Goal: Task Accomplishment & Management: Manage account settings

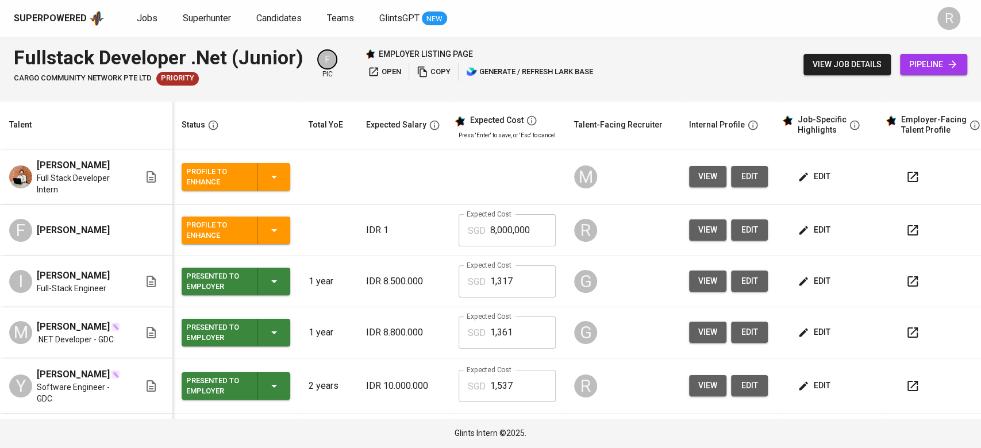
click at [826, 237] on button "edit" at bounding box center [815, 229] width 40 height 21
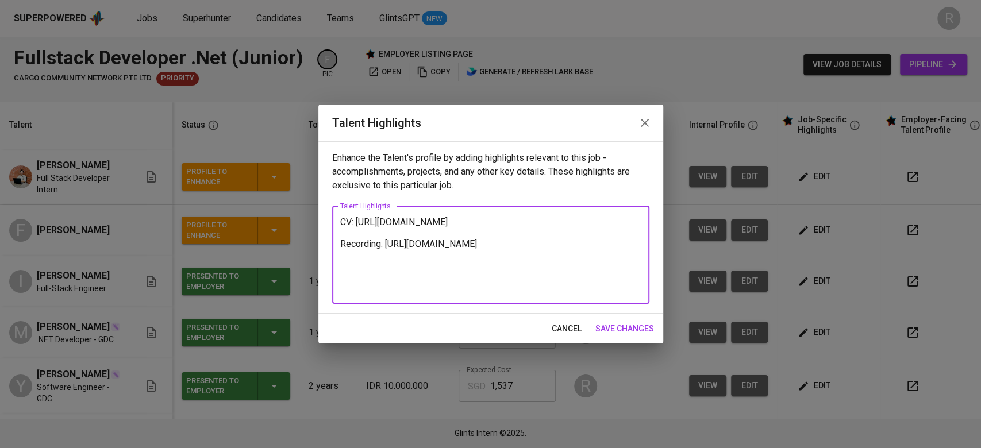
click at [341, 217] on textarea "CV: https://glints.sg.larksuite.com/file/Jv5sbZ8ODoS4Xmxq1Melxe8Vg0c?from=from_…" at bounding box center [490, 255] width 301 height 76
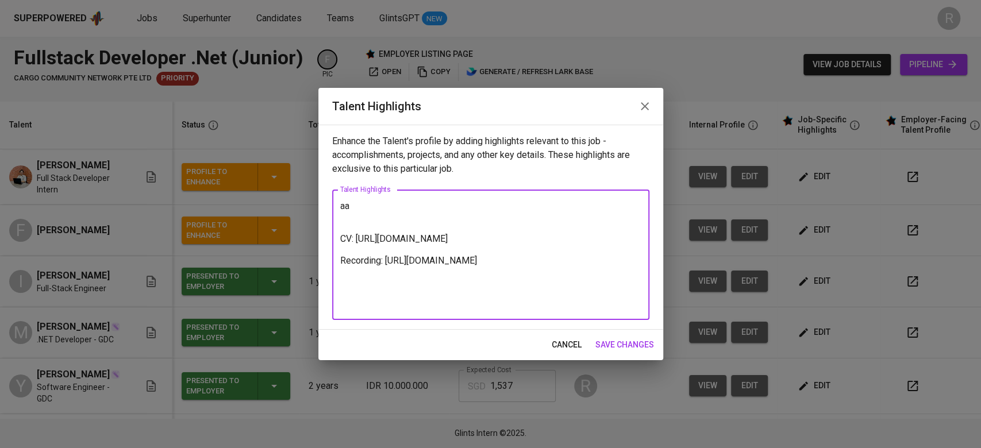
click at [373, 206] on textarea "aa CV: https://glints.sg.larksuite.com/file/Jv5sbZ8ODoS4Xmxq1Melxe8Vg0c?from=fr…" at bounding box center [490, 255] width 301 height 109
paste textarea "I have been working in my current company for the past two years, where the maj…"
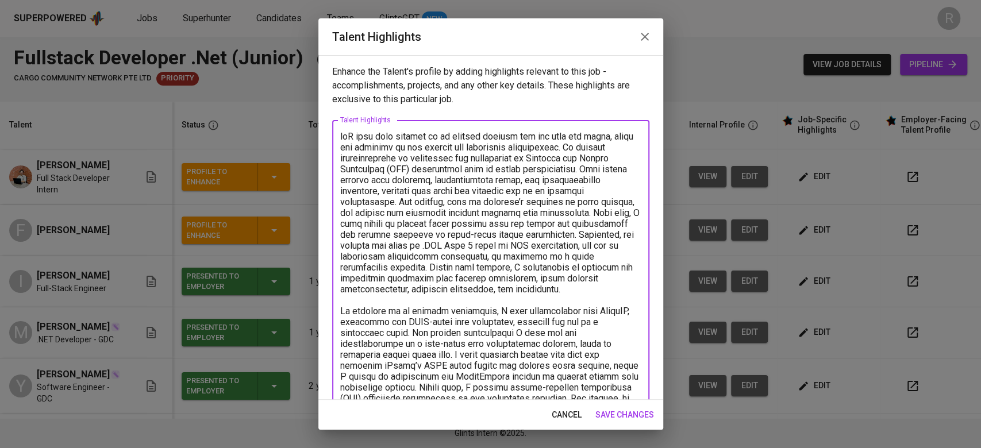
drag, startPoint x: 584, startPoint y: 146, endPoint x: 333, endPoint y: 131, distance: 251.5
click at [333, 131] on div "x Talent Highlights" at bounding box center [490, 387] width 317 height 534
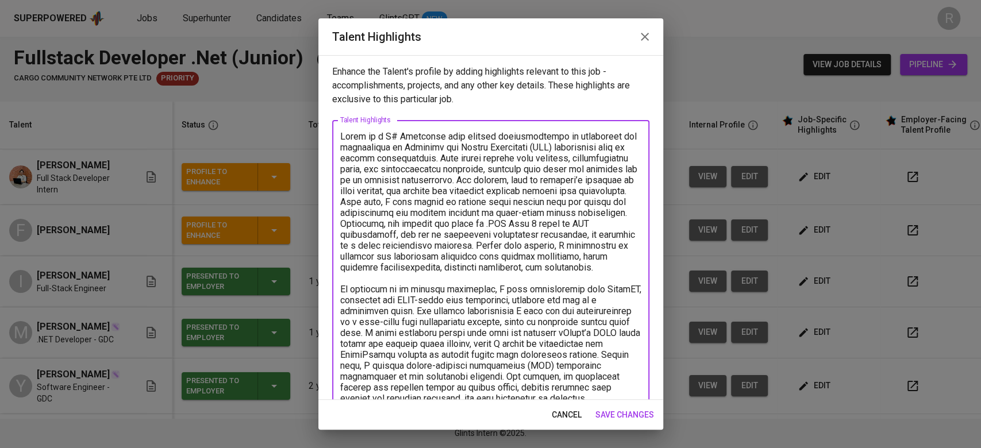
click at [423, 148] on textarea at bounding box center [490, 376] width 301 height 491
drag, startPoint x: 514, startPoint y: 181, endPoint x: 437, endPoint y: 198, distance: 78.8
click at [437, 198] on textarea at bounding box center [490, 376] width 301 height 491
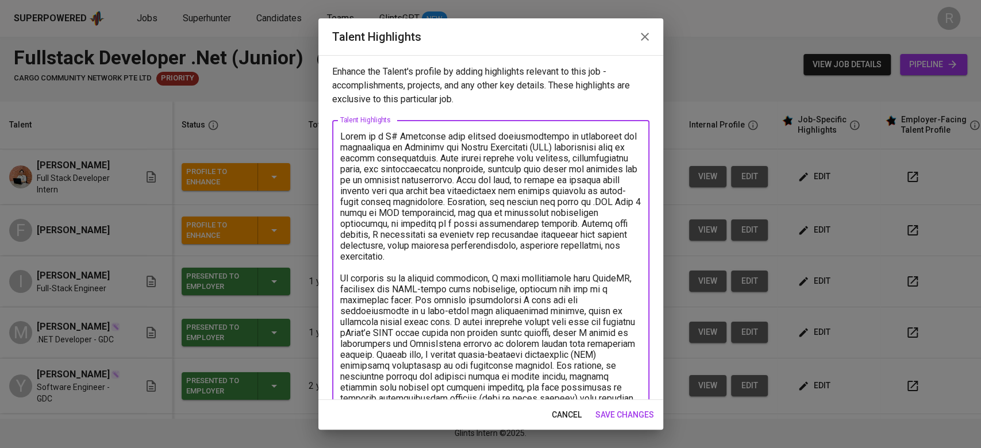
click at [473, 233] on textarea at bounding box center [490, 365] width 301 height 469
drag, startPoint x: 518, startPoint y: 177, endPoint x: 515, endPoint y: 199, distance: 22.7
click at [515, 199] on textarea at bounding box center [490, 365] width 301 height 469
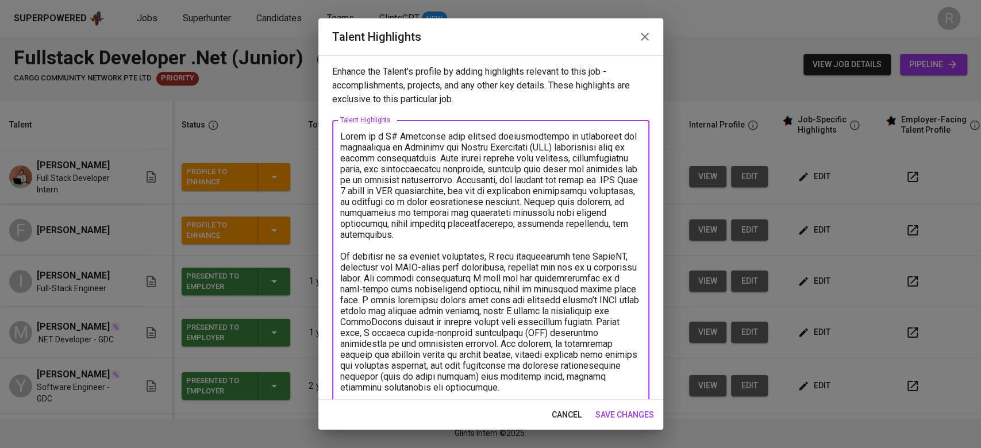
click at [452, 202] on textarea at bounding box center [490, 355] width 301 height 448
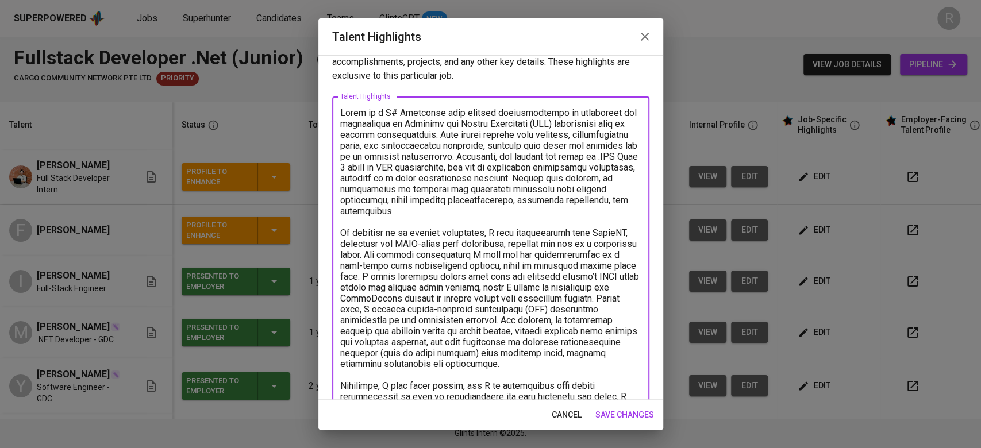
scroll to position [24, 0]
drag, startPoint x: 499, startPoint y: 232, endPoint x: 330, endPoint y: 235, distance: 169.0
click at [330, 235] on div "Enhance the Talent's profile by adding highlights relevant to this job - accomp…" at bounding box center [490, 227] width 345 height 345
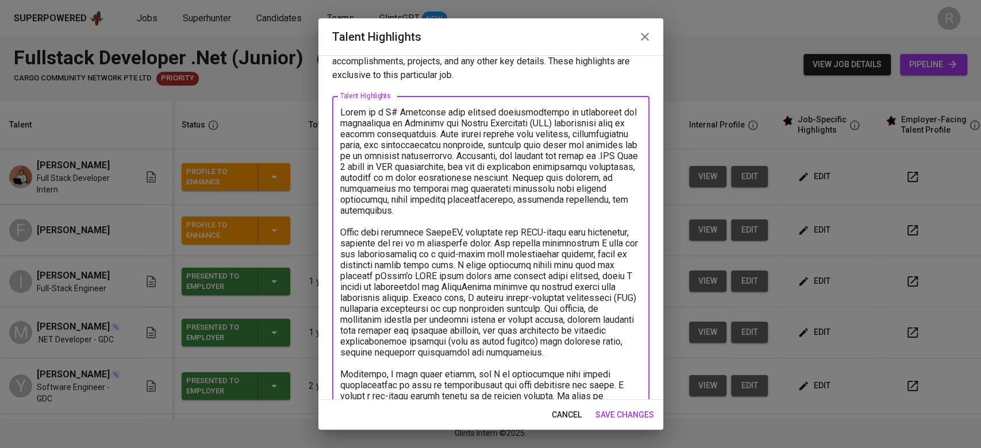
click at [506, 205] on textarea at bounding box center [490, 331] width 301 height 448
click at [409, 244] on textarea at bounding box center [490, 331] width 301 height 448
click at [569, 241] on textarea at bounding box center [490, 331] width 301 height 448
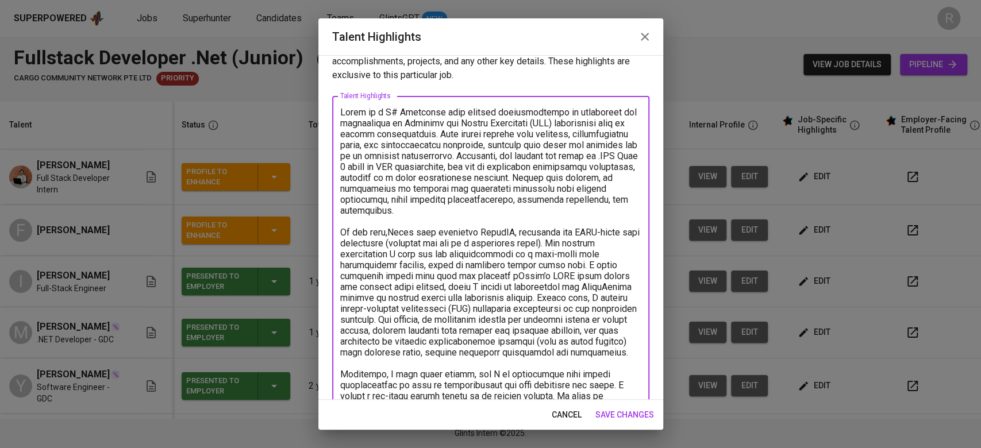
click at [398, 256] on textarea at bounding box center [490, 331] width 301 height 448
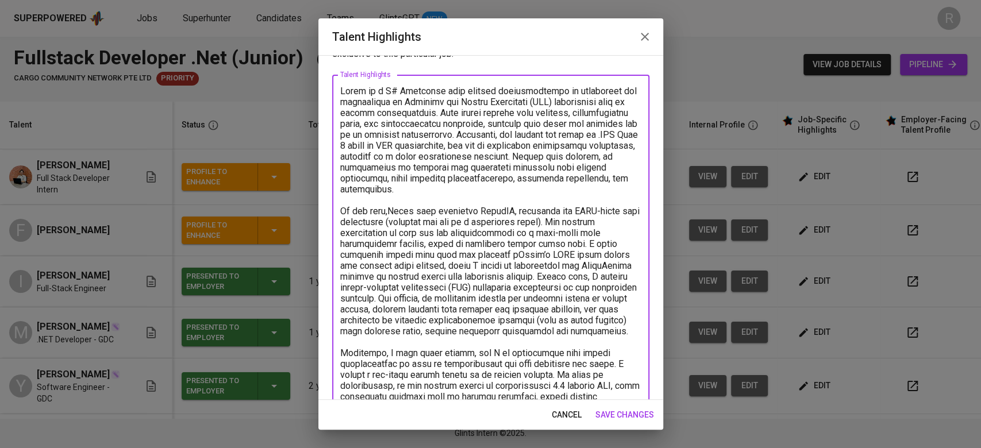
scroll to position [46, 0]
click at [460, 244] on textarea at bounding box center [490, 309] width 301 height 448
click at [474, 267] on textarea at bounding box center [490, 309] width 301 height 448
drag, startPoint x: 570, startPoint y: 245, endPoint x: 547, endPoint y: 272, distance: 35.9
click at [547, 272] on textarea at bounding box center [490, 309] width 301 height 448
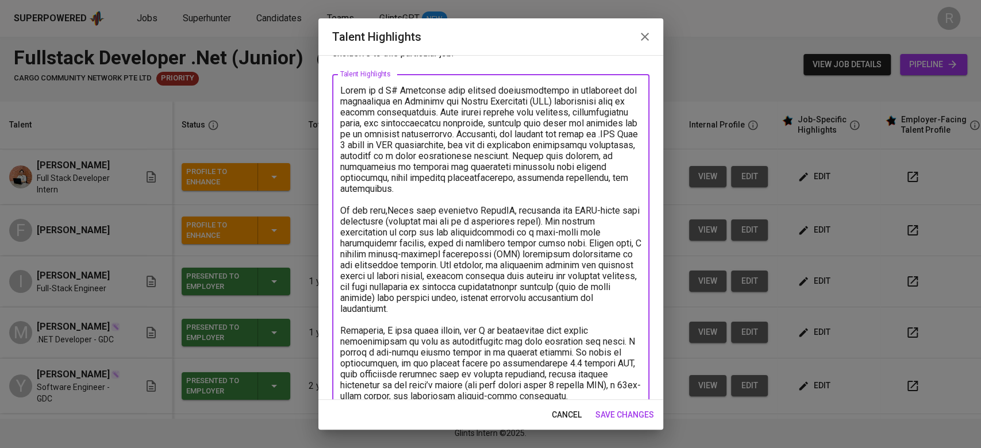
click at [623, 241] on textarea at bounding box center [490, 292] width 301 height 415
drag, startPoint x: 504, startPoint y: 255, endPoint x: 386, endPoint y: 257, distance: 118.4
click at [386, 257] on textarea at bounding box center [490, 292] width 301 height 415
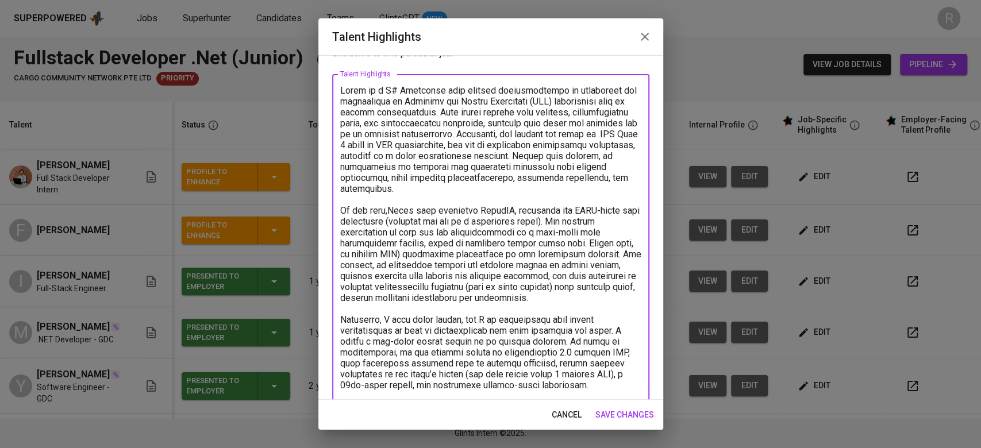
click at [402, 257] on textarea at bounding box center [490, 287] width 301 height 404
click at [519, 255] on textarea at bounding box center [490, 287] width 301 height 404
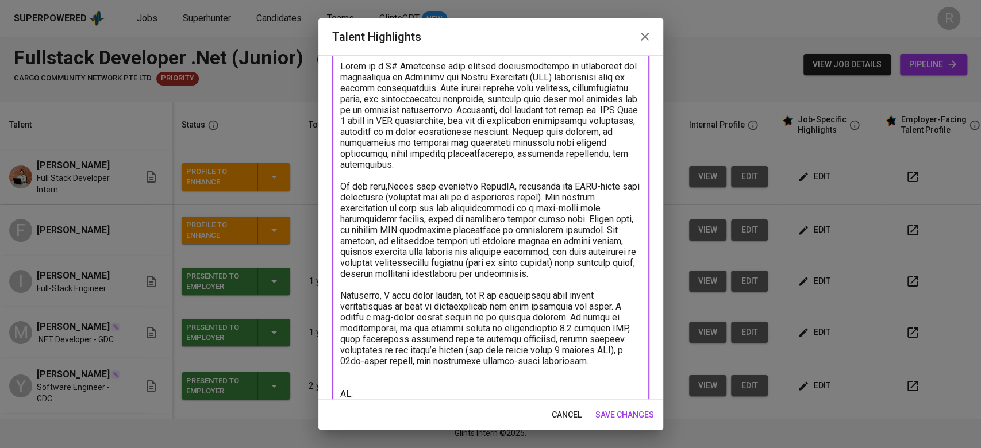
scroll to position [73, 0]
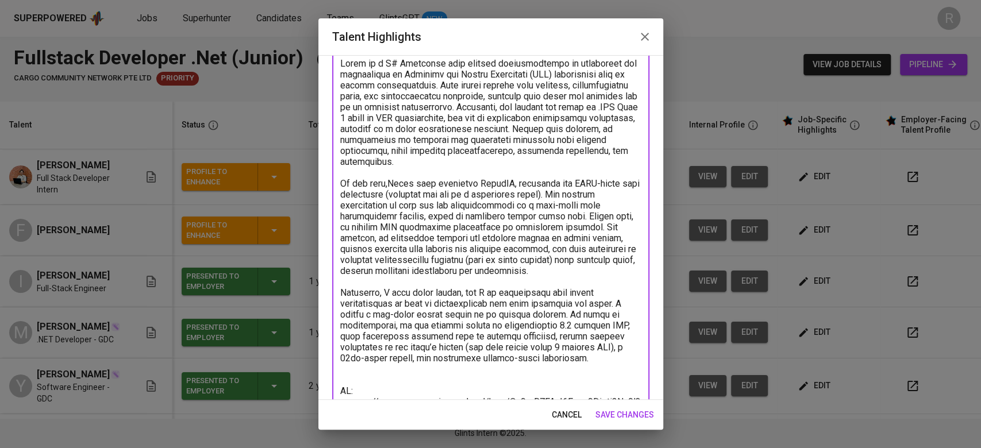
click at [389, 240] on textarea at bounding box center [490, 260] width 301 height 404
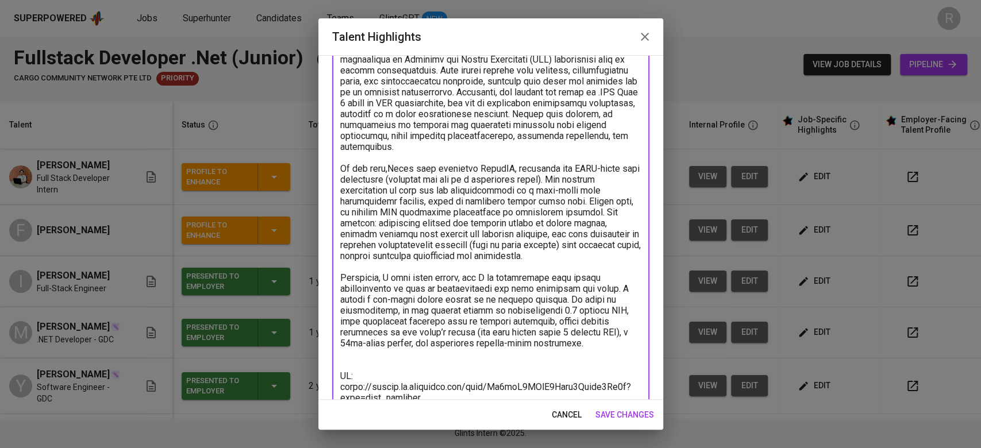
scroll to position [155, 0]
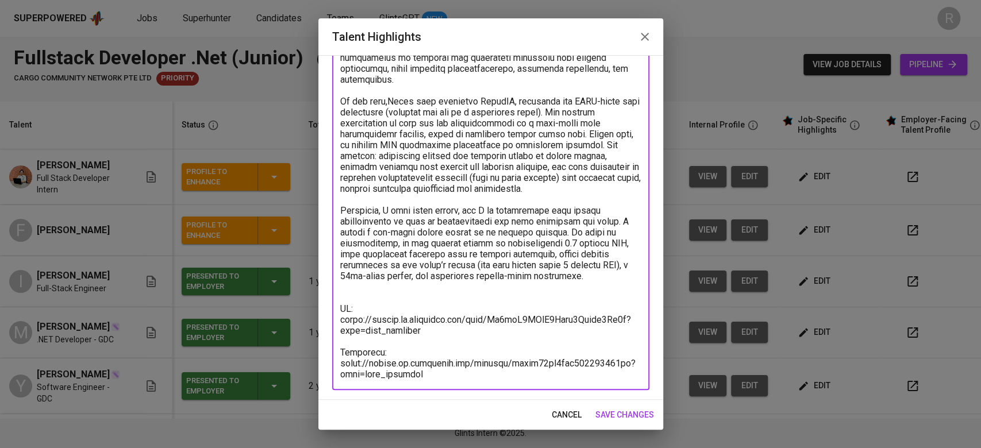
click at [392, 287] on textarea at bounding box center [490, 178] width 301 height 404
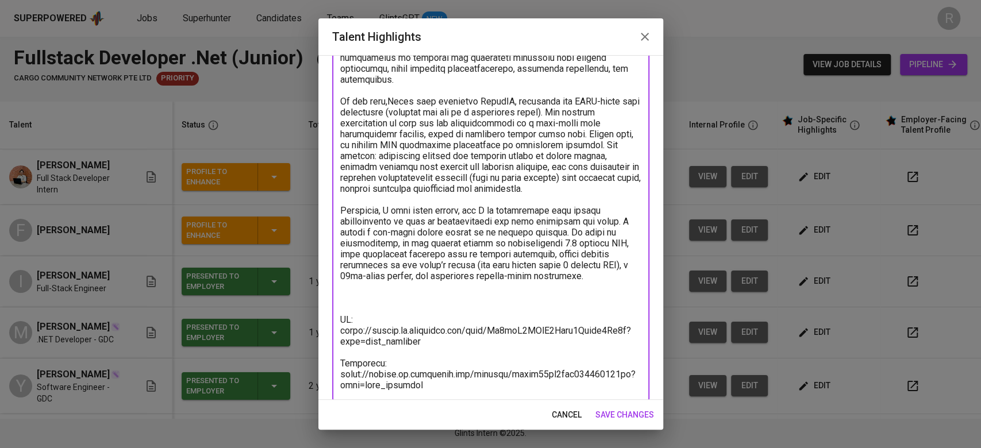
drag, startPoint x: 604, startPoint y: 278, endPoint x: 316, endPoint y: 202, distance: 298.4
click at [316, 202] on div "Talent Highlights Enhance the Talent's profile by adding highlights relevant to…" at bounding box center [490, 224] width 981 height 448
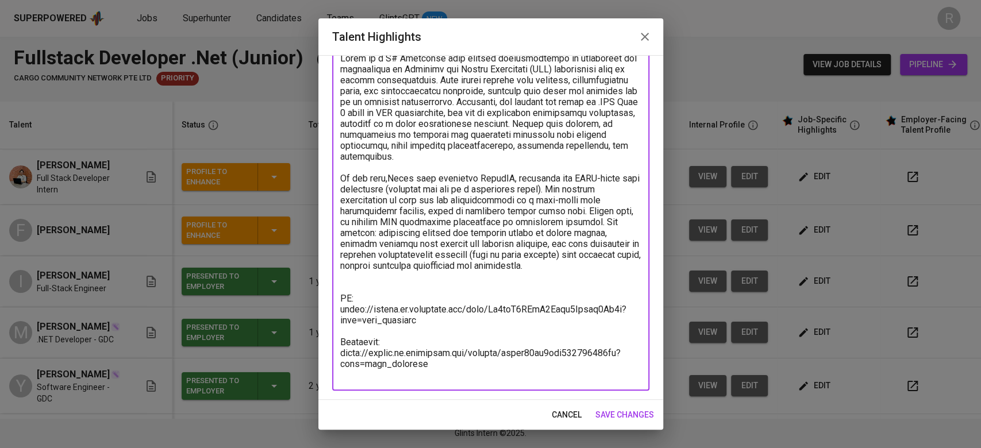
scroll to position [68, 0]
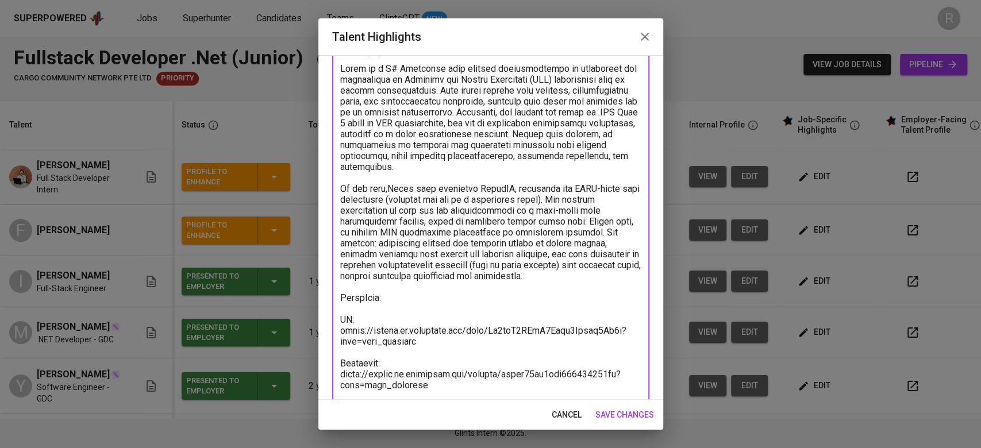
type textarea "Fikri is a C# Developer with primary responsibility is developing and maintaini…"
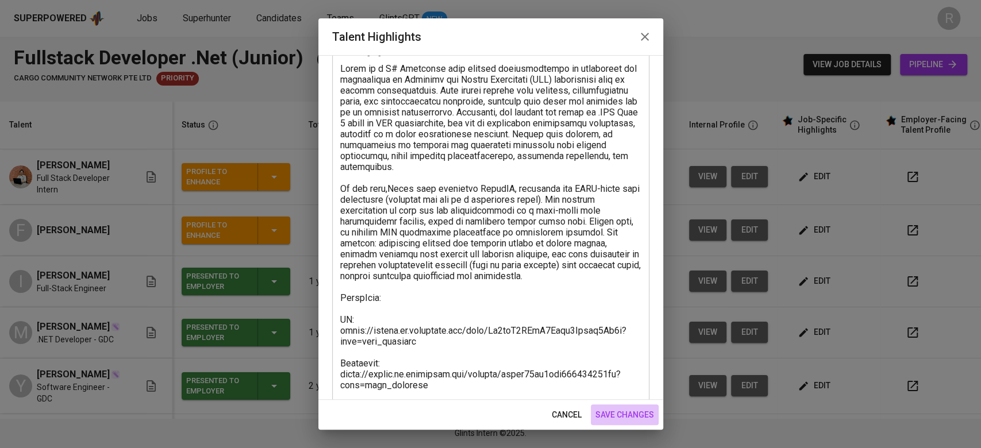
click at [627, 406] on button "save changes" at bounding box center [625, 414] width 68 height 21
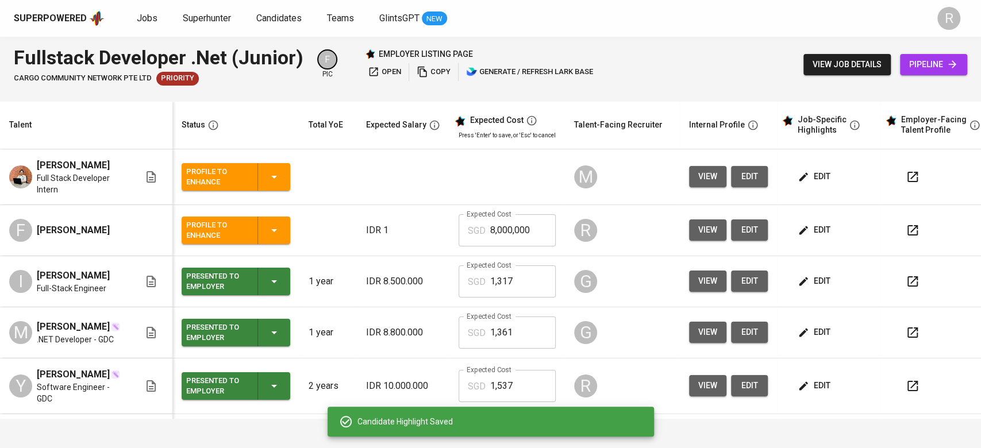
click at [803, 234] on icon "button" at bounding box center [802, 230] width 11 height 11
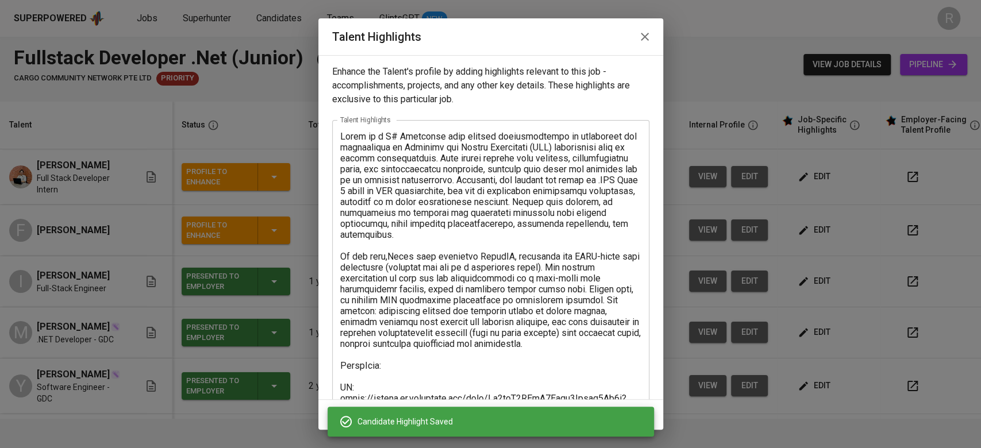
scroll to position [78, 0]
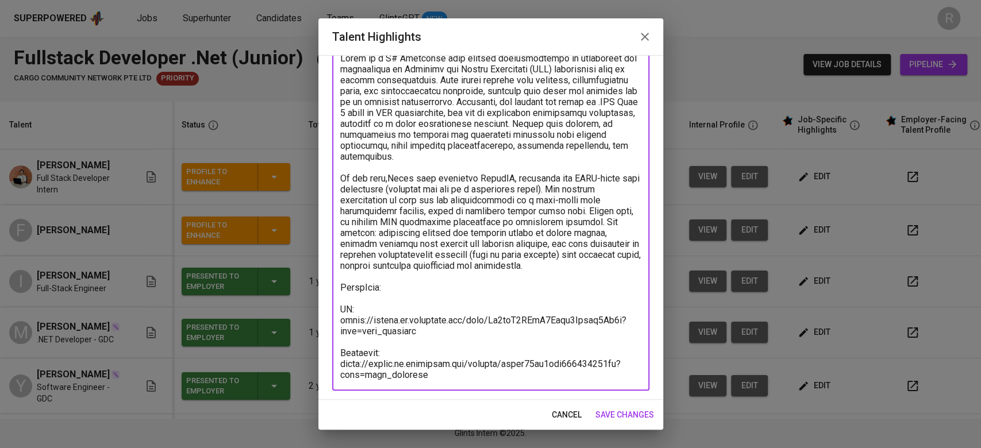
drag, startPoint x: 426, startPoint y: 338, endPoint x: 336, endPoint y: 320, distance: 92.6
click at [336, 320] on div "x Talent Highlights" at bounding box center [490, 216] width 317 height 349
click at [388, 289] on textarea at bounding box center [490, 216] width 301 height 327
paste textarea "C#, .NET CoreEF Core, Automapper SQL Server, LINQNoSQL (include mongoDB aggrega…"
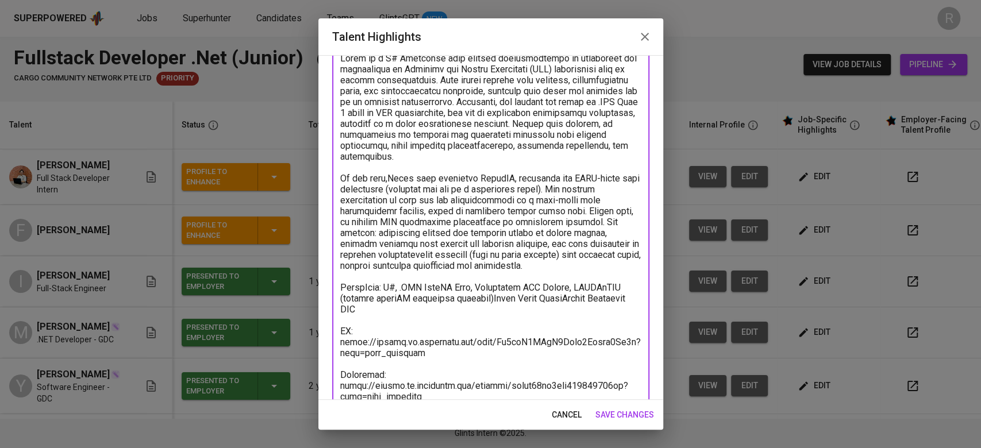
click at [436, 286] on textarea at bounding box center [490, 227] width 301 height 349
drag, startPoint x: 515, startPoint y: 287, endPoint x: 442, endPoint y: 252, distance: 81.2
click at [442, 252] on textarea at bounding box center [490, 227] width 301 height 349
click at [528, 287] on textarea at bounding box center [490, 227] width 301 height 349
click at [598, 289] on textarea at bounding box center [490, 227] width 301 height 349
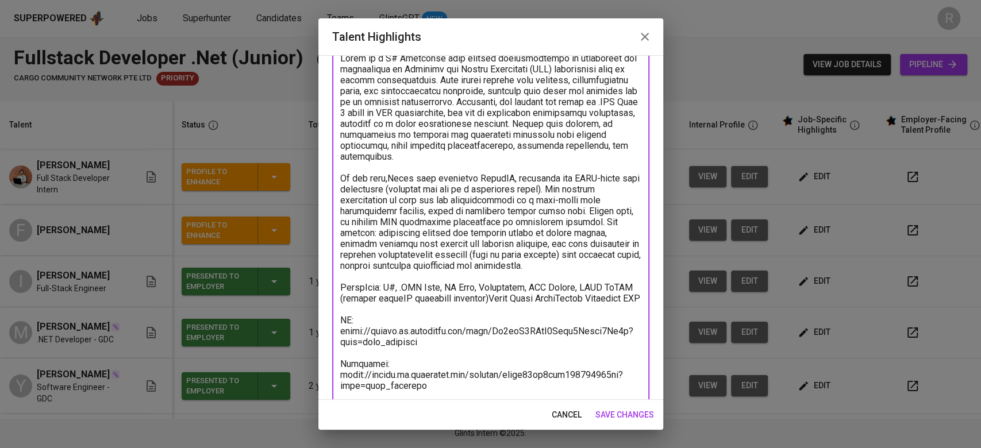
click at [527, 296] on textarea at bounding box center [490, 227] width 301 height 349
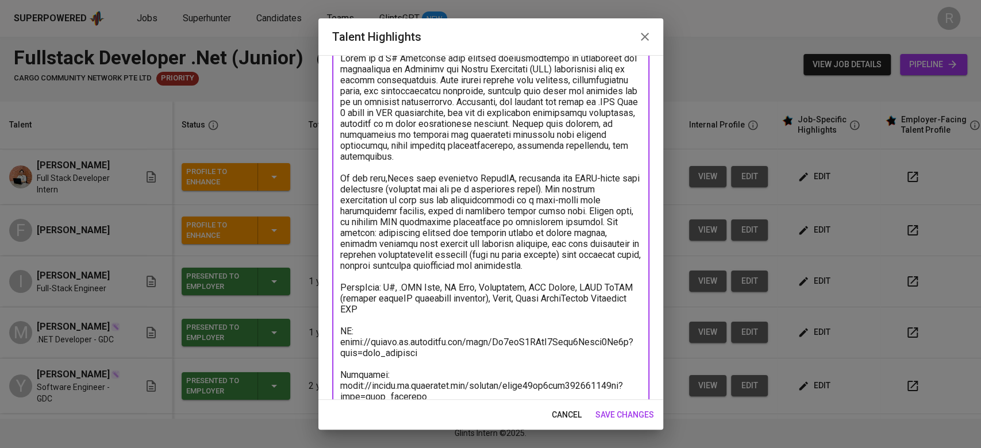
click at [581, 294] on textarea at bounding box center [490, 227] width 301 height 349
click at [361, 306] on textarea at bounding box center [490, 227] width 301 height 349
click at [404, 307] on textarea at bounding box center [490, 227] width 301 height 349
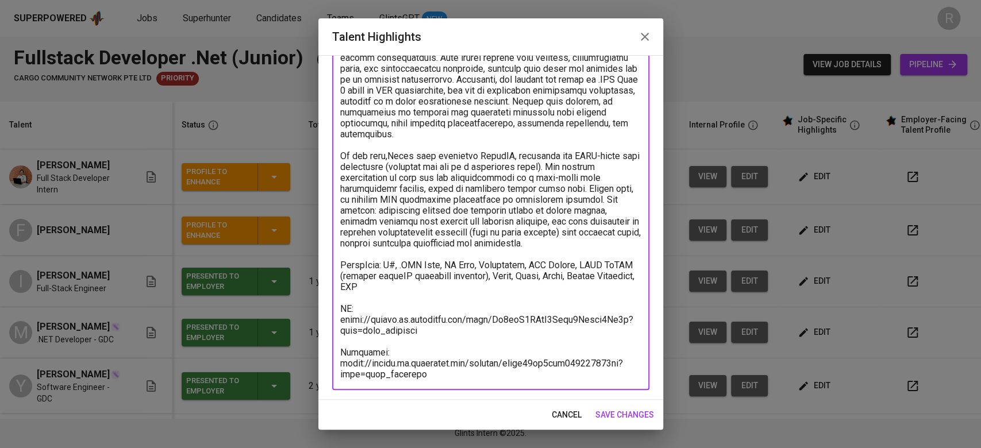
drag, startPoint x: 421, startPoint y: 328, endPoint x: 333, endPoint y: 319, distance: 87.8
click at [333, 319] on div "x Talent Highlights" at bounding box center [490, 205] width 317 height 371
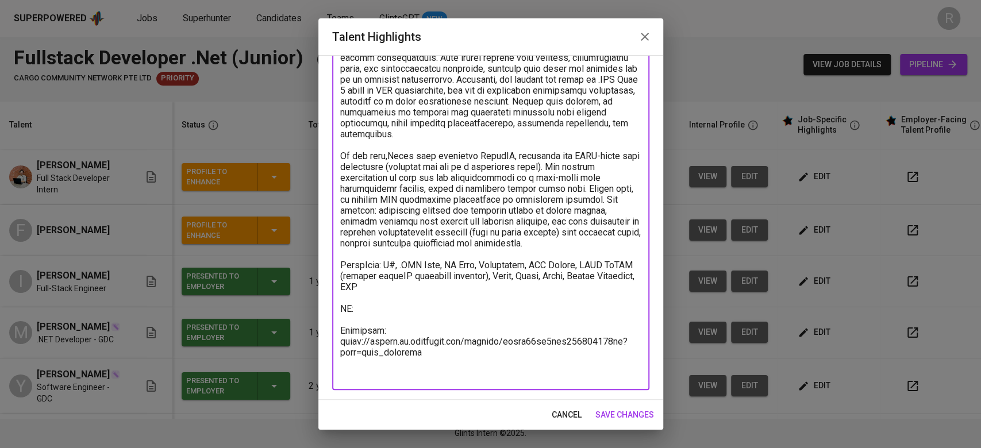
scroll to position [78, 0]
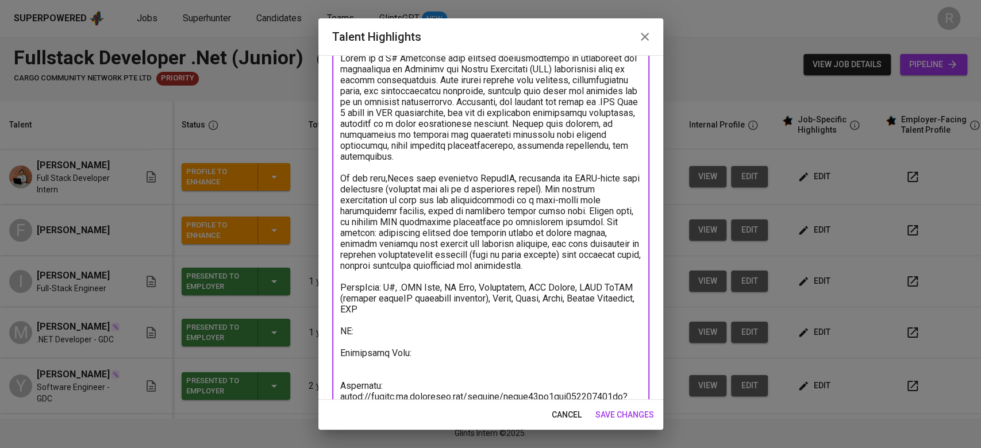
type textarea "Fikri is a C# Developer with primary responsibility is developing and maintaini…"
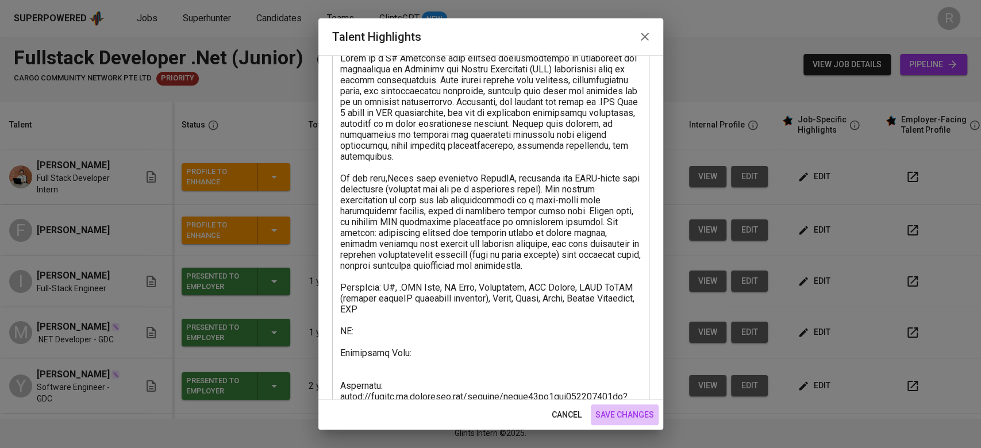
click at [639, 415] on span "save changes" at bounding box center [624, 415] width 59 height 14
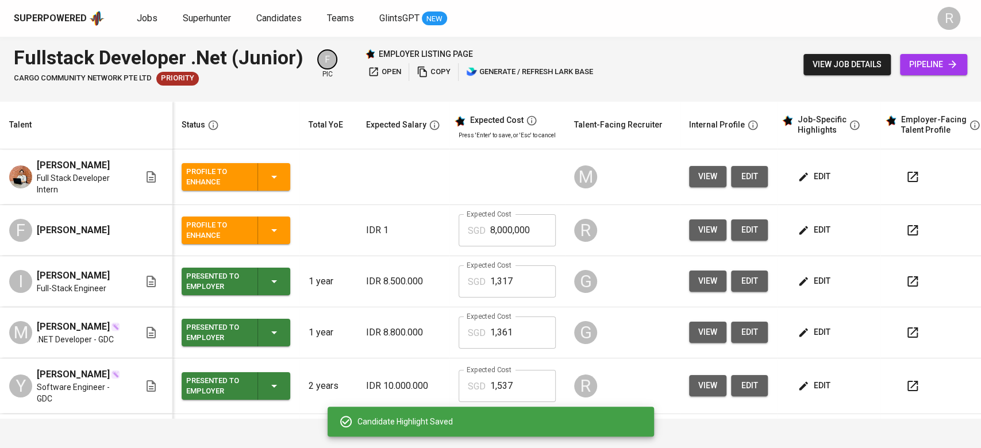
click at [795, 277] on button "edit" at bounding box center [815, 281] width 40 height 21
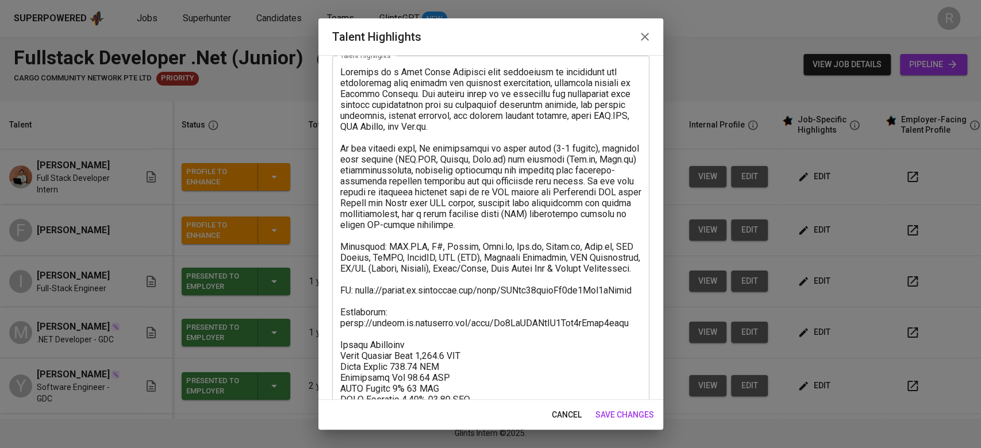
scroll to position [141, 0]
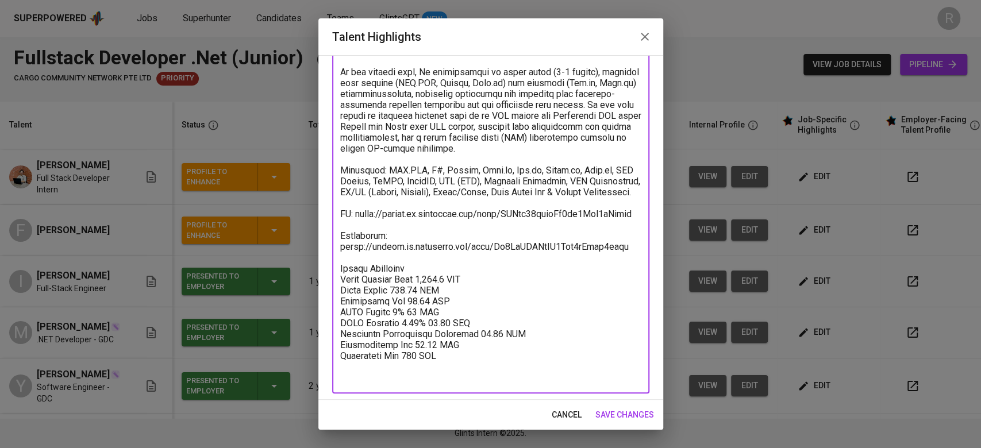
click at [459, 370] on textarea at bounding box center [490, 186] width 301 height 393
drag, startPoint x: 460, startPoint y: 379, endPoint x: 340, endPoint y: 288, distance: 150.5
click at [340, 288] on textarea at bounding box center [490, 186] width 301 height 393
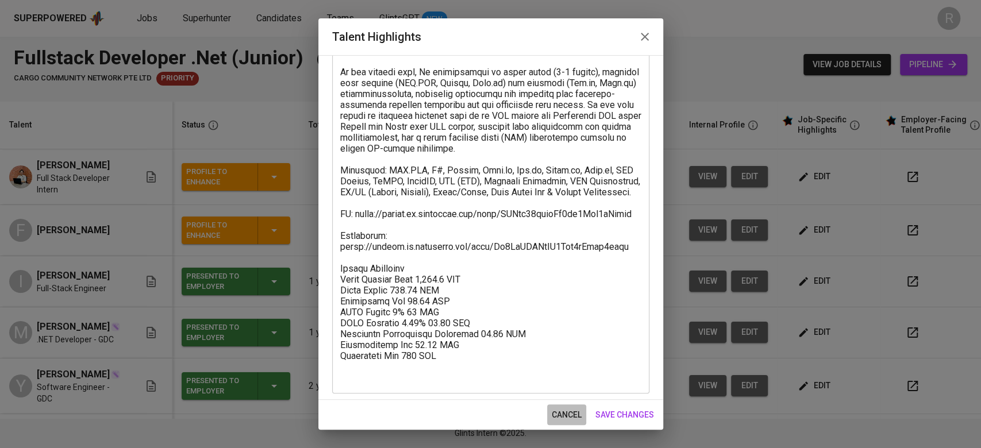
click at [561, 415] on span "cancel" at bounding box center [567, 415] width 30 height 14
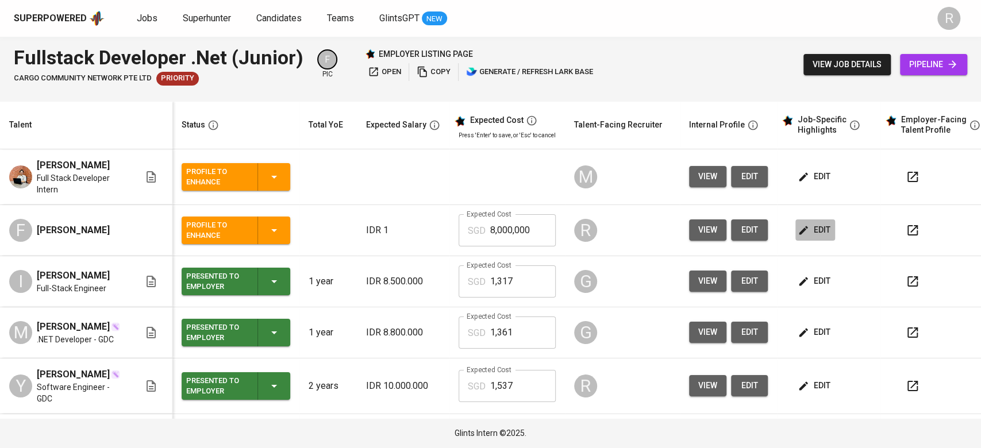
click at [809, 225] on span "edit" at bounding box center [815, 230] width 30 height 14
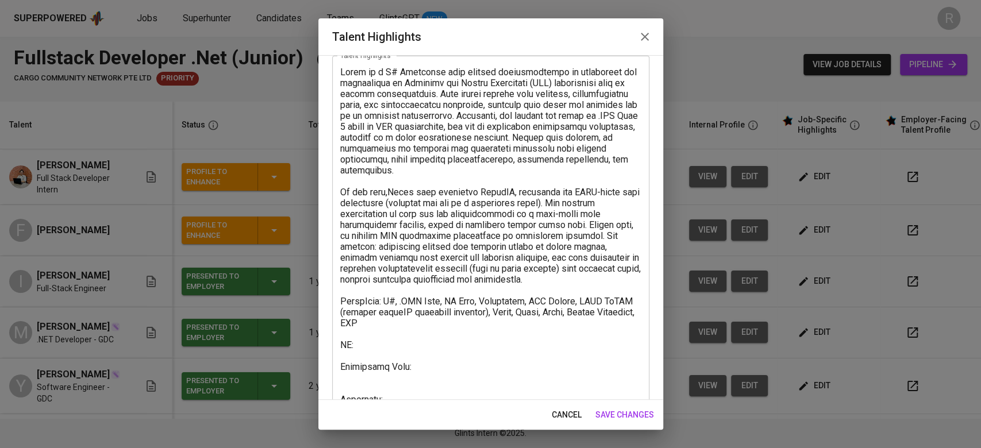
scroll to position [111, 0]
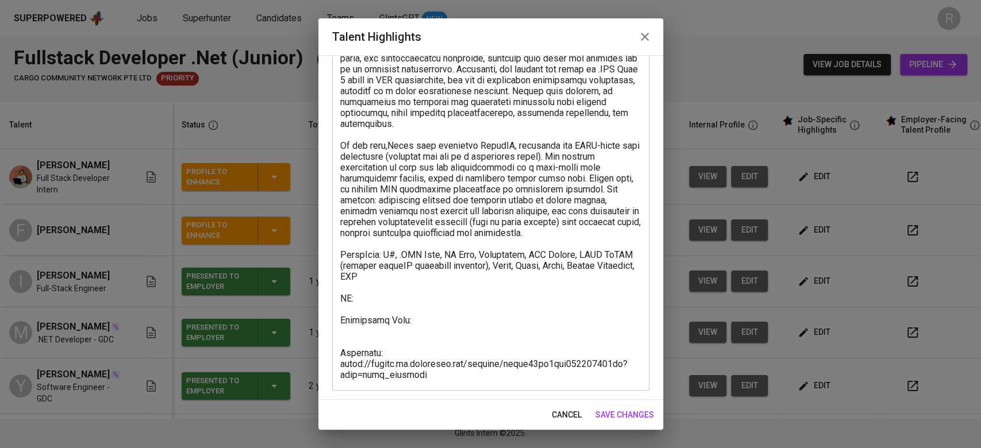
click at [398, 339] on textarea at bounding box center [490, 200] width 301 height 360
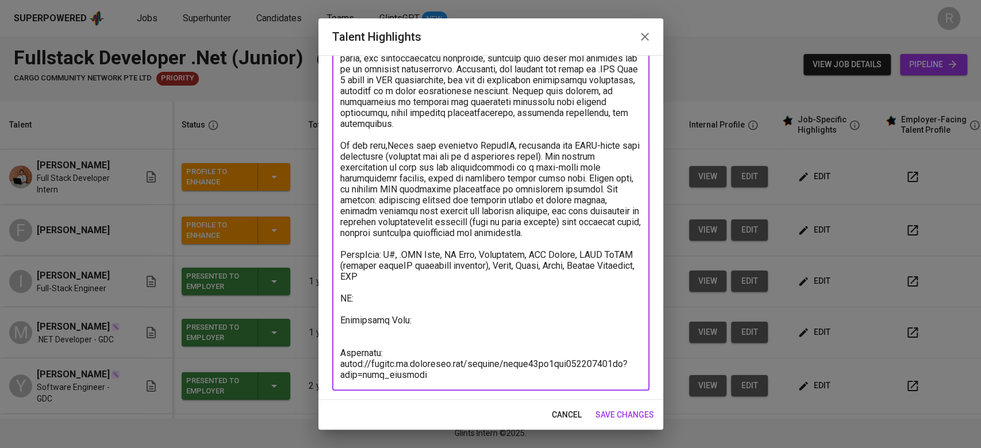
click at [382, 332] on textarea at bounding box center [490, 200] width 301 height 360
click at [430, 382] on div "x Talent Highlights" at bounding box center [490, 199] width 317 height 381
click at [431, 371] on textarea at bounding box center [490, 200] width 301 height 360
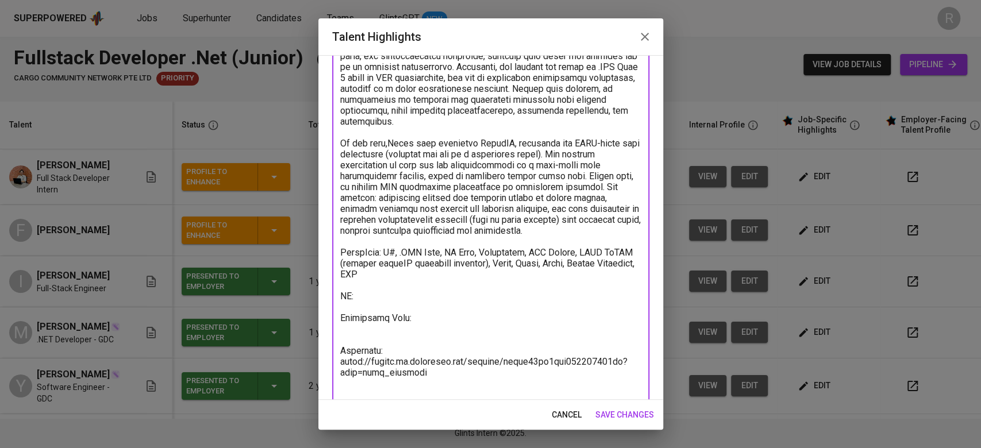
paste textarea "Salary Breakdown Total Payroll Cost 1,316.5 SGD Basic Salary 850.00 SGD Employm…"
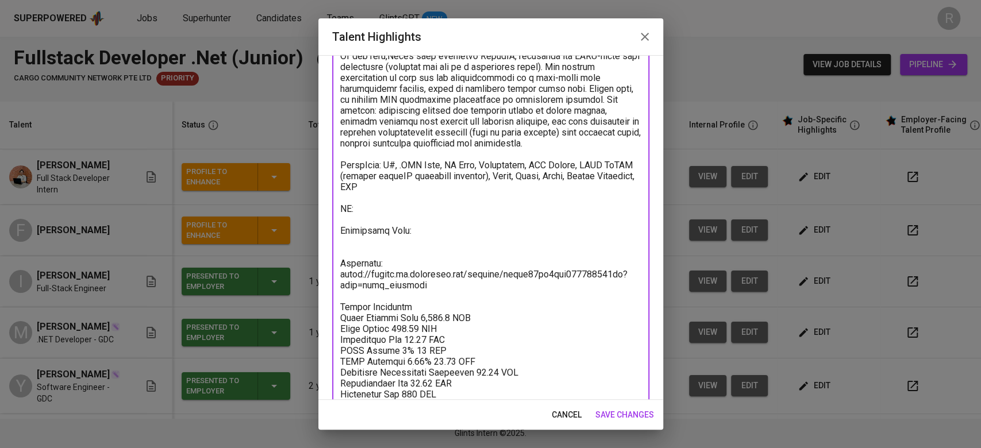
drag, startPoint x: 429, startPoint y: 290, endPoint x: 330, endPoint y: 261, distance: 103.5
click at [330, 261] on div "Enhance the Talent's profile by adding highlights relevant to this job - accomp…" at bounding box center [490, 227] width 345 height 345
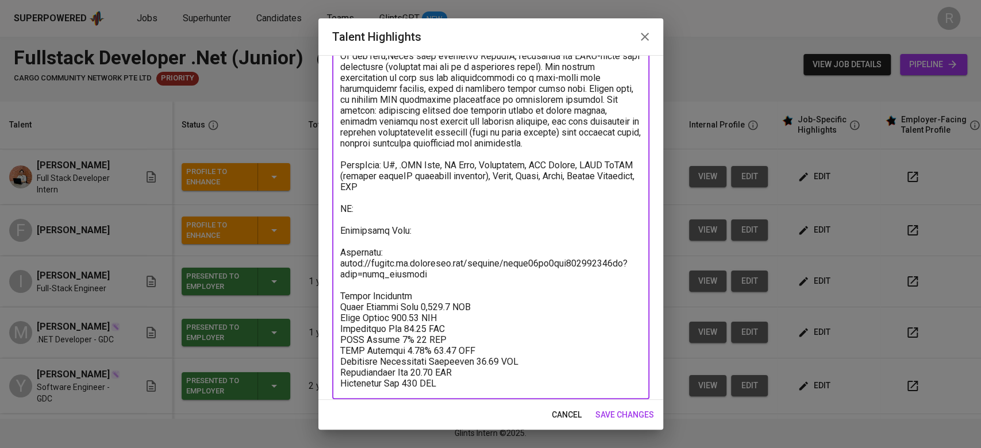
type textarea "Fikri is a C# Developer with primary responsibility is developing and maintaini…"
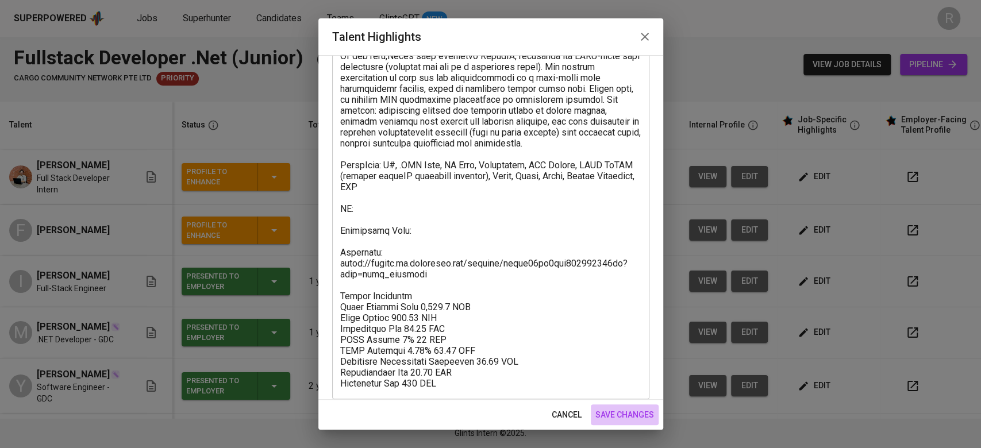
click at [622, 408] on span "save changes" at bounding box center [624, 415] width 59 height 14
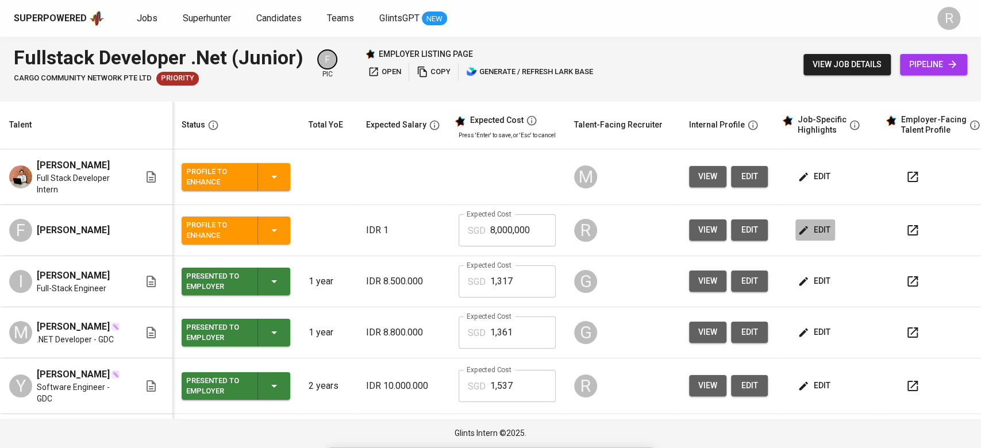
click at [804, 219] on button "edit" at bounding box center [815, 229] width 40 height 21
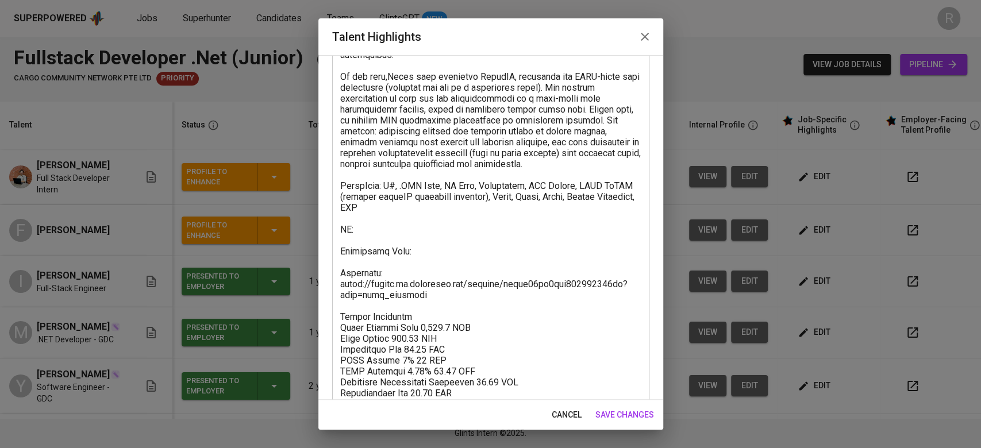
scroll to position [209, 0]
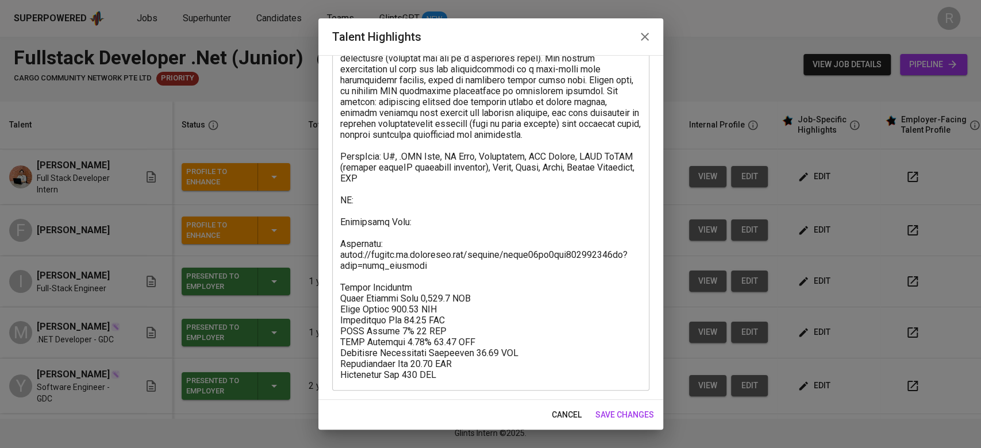
click at [367, 203] on textarea at bounding box center [490, 151] width 301 height 458
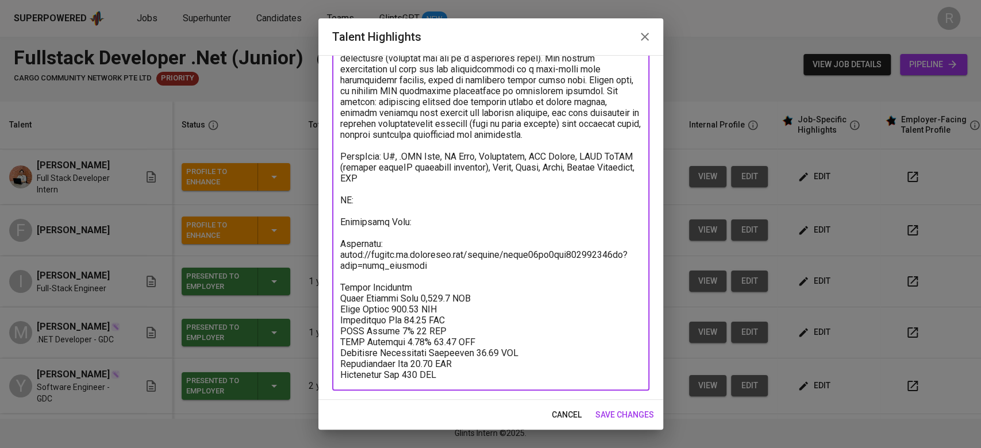
paste textarea "https://glints.sg.larksuite.com/file/GhYgbhn72oCHjWxkNLPlhdg7gKg?from=from_copy…"
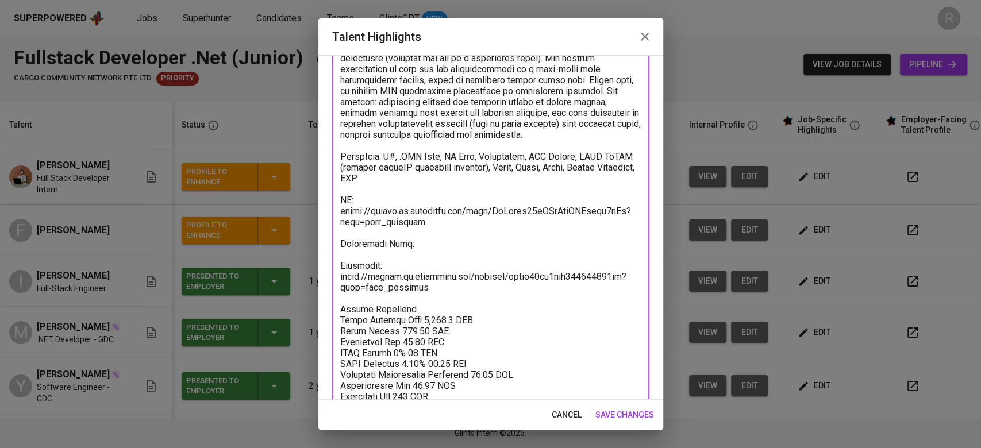
drag, startPoint x: 366, startPoint y: 203, endPoint x: 646, endPoint y: 445, distance: 369.5
click at [456, 301] on textarea at bounding box center [490, 162] width 301 height 480
click at [561, 325] on textarea at bounding box center [490, 162] width 301 height 480
type textarea "Fikri is a C# Developer with primary responsibility is developing and maintaini…"
click at [620, 425] on button "save changes" at bounding box center [625, 414] width 68 height 21
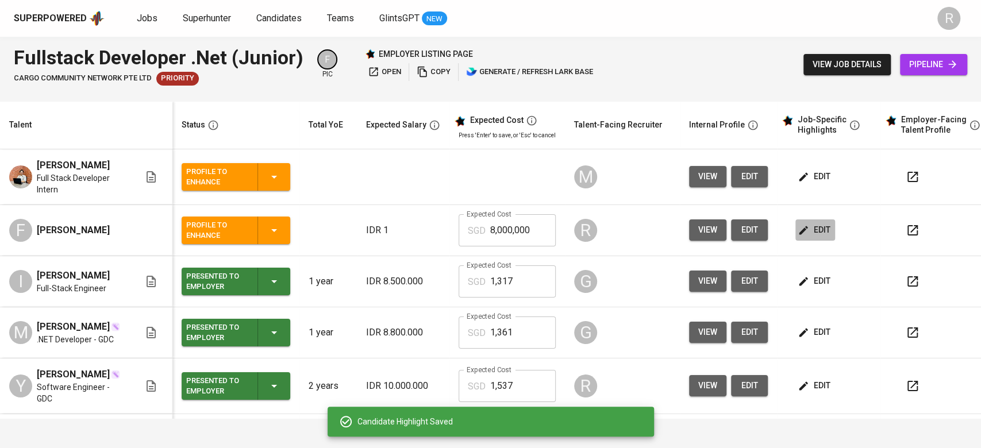
click at [819, 234] on span "edit" at bounding box center [815, 230] width 30 height 14
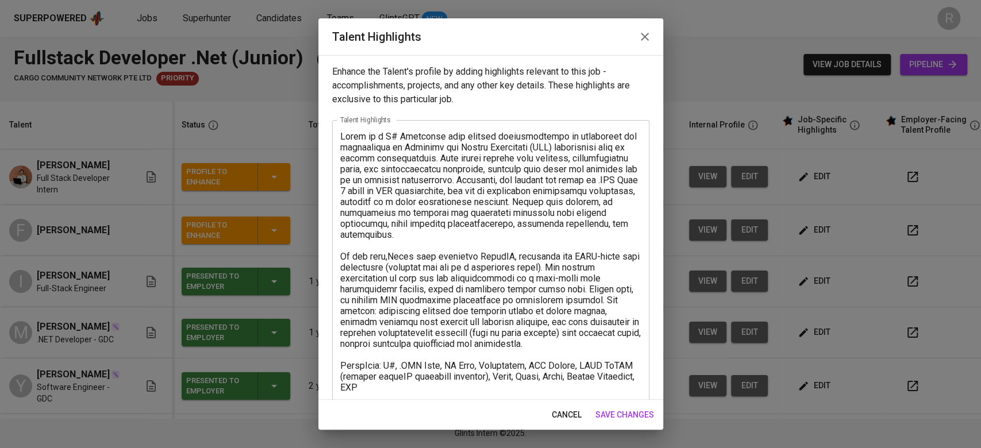
scroll to position [231, 0]
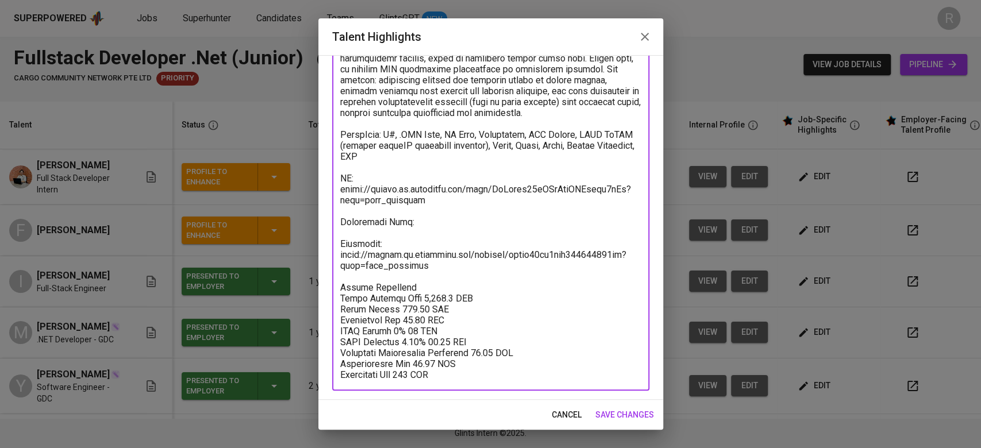
click at [424, 225] on textarea at bounding box center [490, 140] width 301 height 480
paste textarea "https://glints.sg.larksuite.com/file/Ql3jbPsxlod3pWxO4rFlMoMmgcf?from=from_copy…"
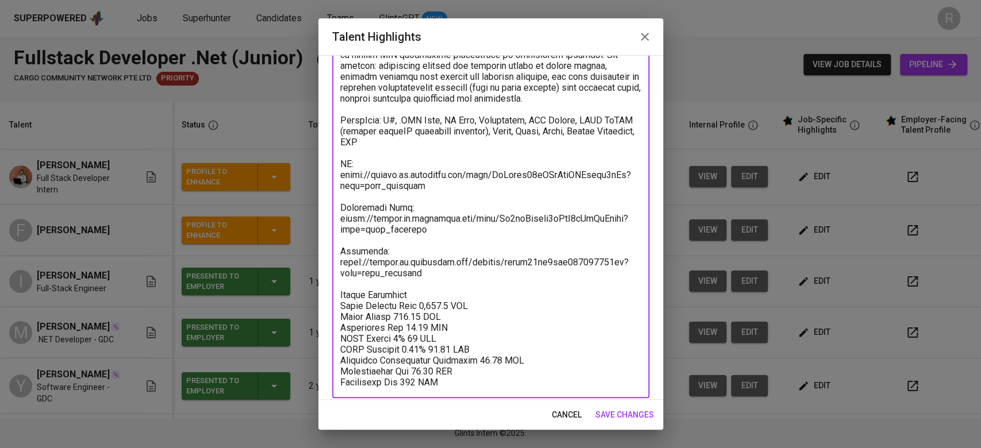
scroll to position [253, 0]
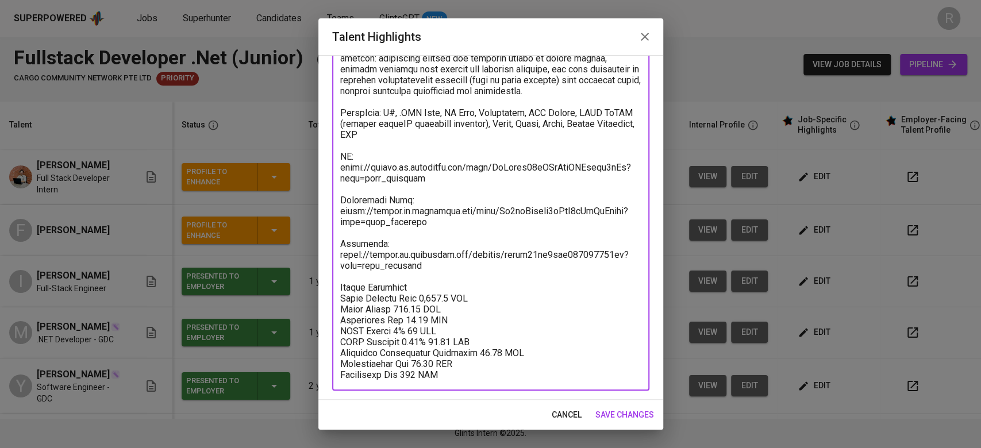
type textarea "Fikri is a C# Developer with primary responsibility is developing and maintaini…"
click at [618, 413] on span "save changes" at bounding box center [624, 415] width 59 height 14
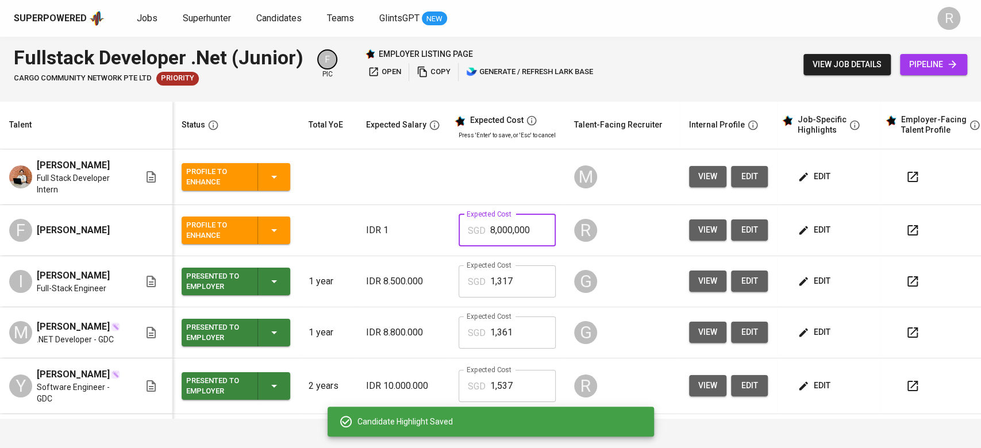
drag, startPoint x: 550, startPoint y: 232, endPoint x: 444, endPoint y: 227, distance: 107.0
click at [444, 227] on tr "F Fikri Akbar Firmansyah Profile to Enhance IDR 1 Expected Cost SGD 8,000,000 E…" at bounding box center [497, 230] width 995 height 51
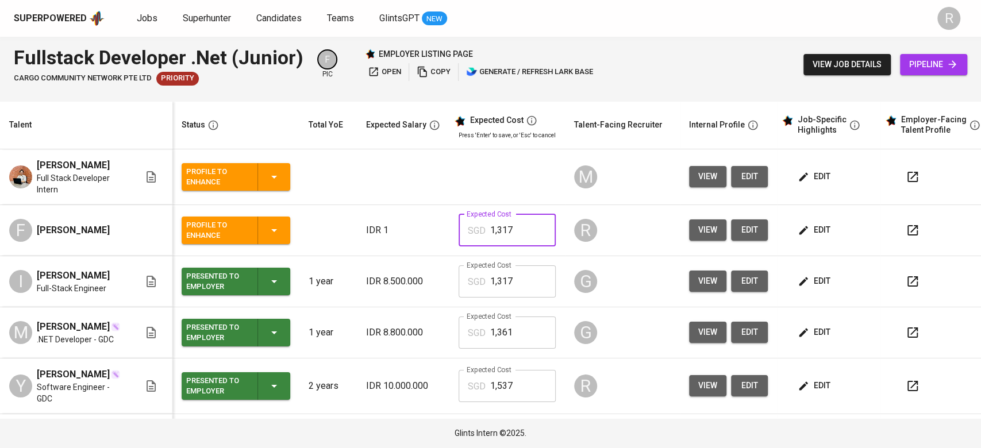
type input "1,317"
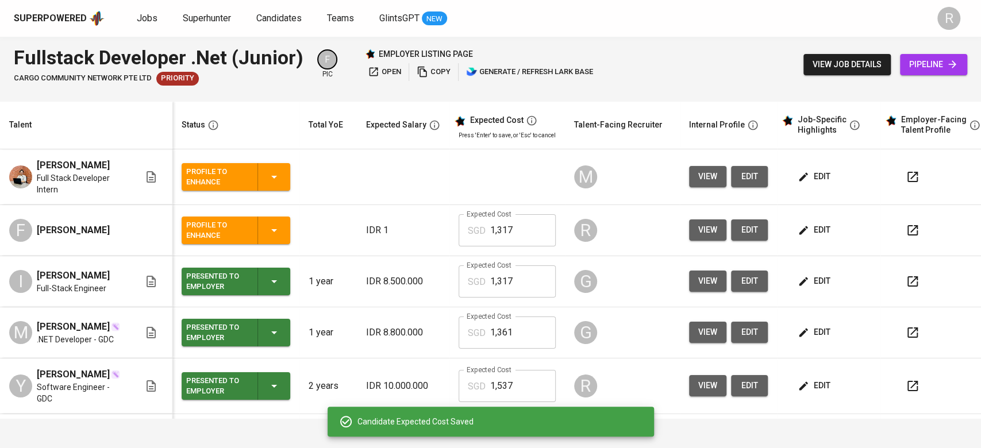
click at [269, 229] on icon "button" at bounding box center [274, 230] width 14 height 14
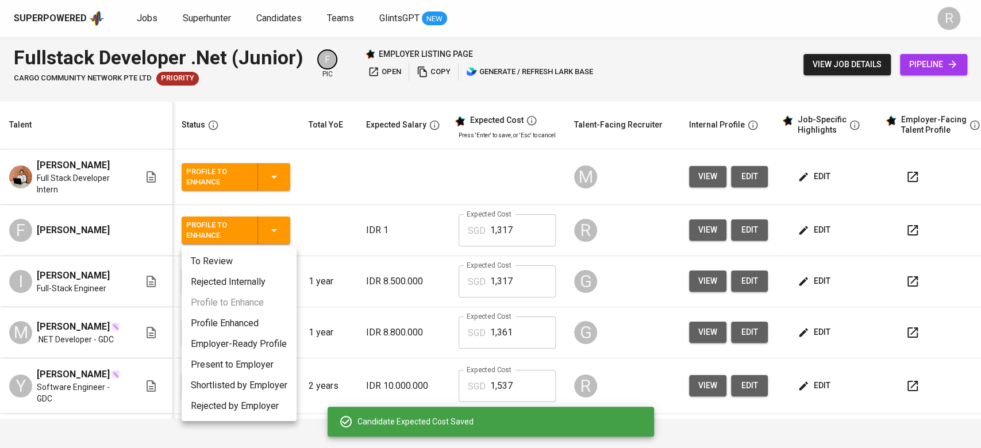
click at [326, 205] on div at bounding box center [490, 224] width 981 height 448
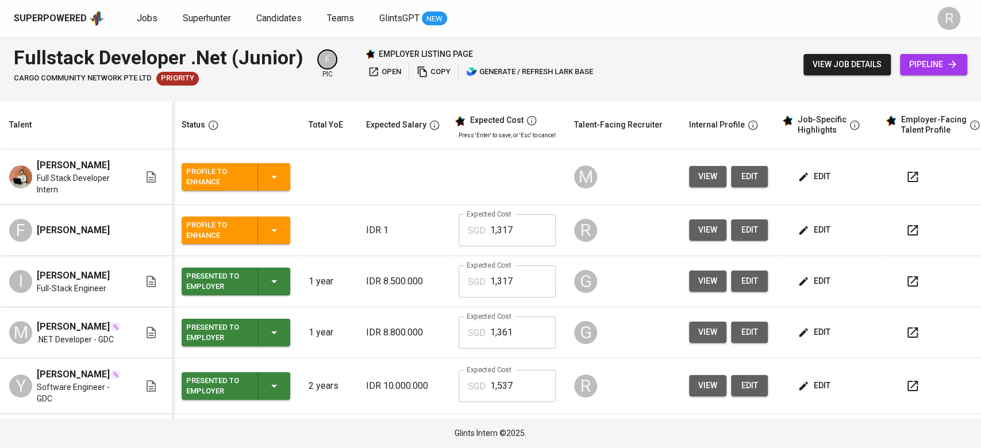
click at [919, 228] on button "button" at bounding box center [913, 231] width 28 height 28
click at [757, 218] on td "view edit" at bounding box center [728, 230] width 97 height 51
click at [756, 226] on button "edit" at bounding box center [749, 229] width 37 height 21
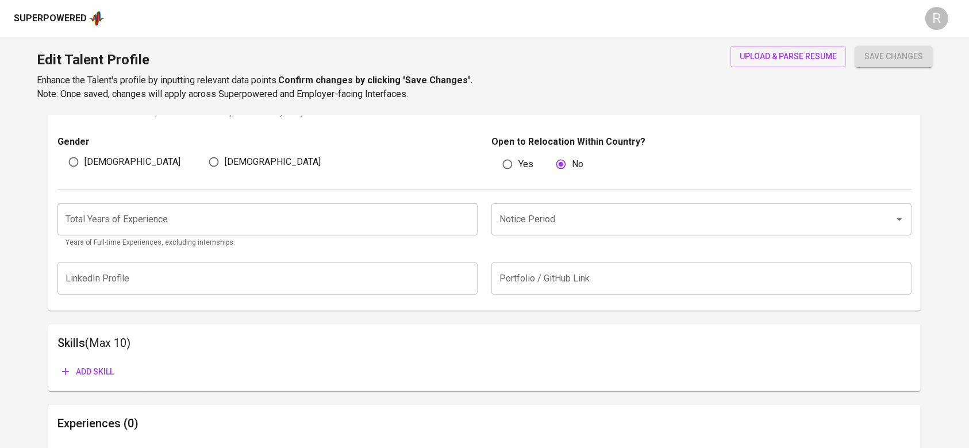
scroll to position [383, 0]
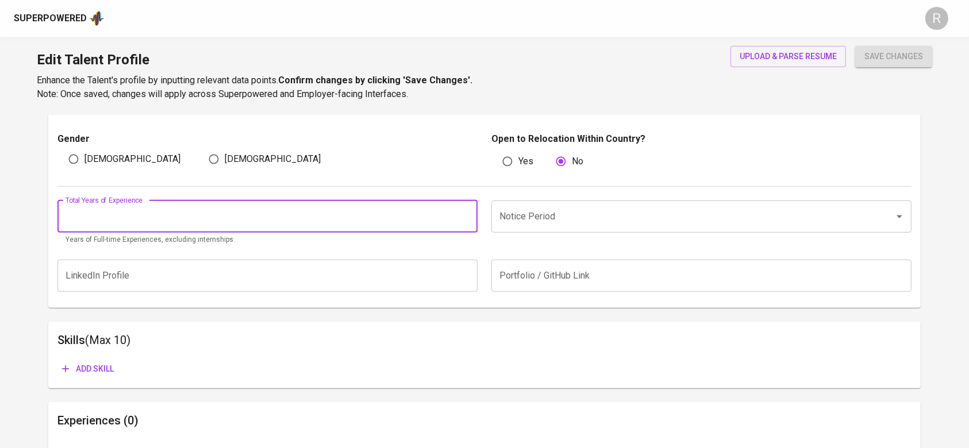
click at [86, 225] on input "number" at bounding box center [267, 217] width 420 height 32
type input "2"
click at [874, 51] on span "save changes" at bounding box center [893, 56] width 59 height 14
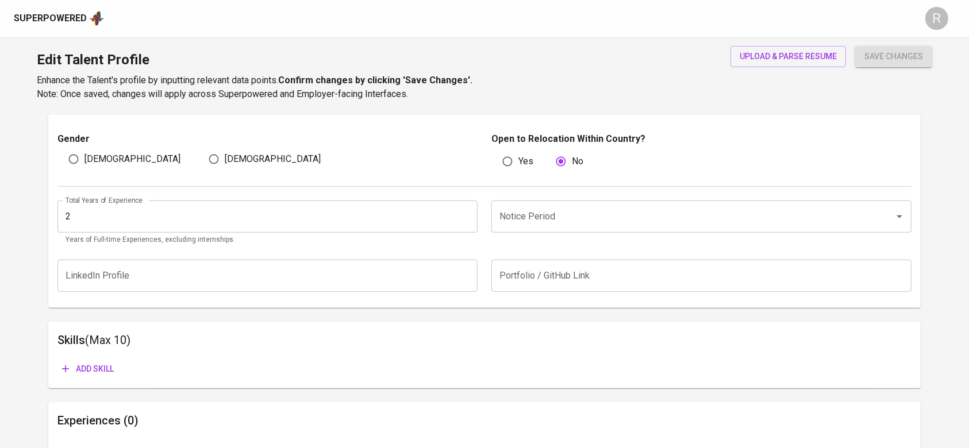
click at [623, 212] on input "Notice Period" at bounding box center [684, 217] width 377 height 22
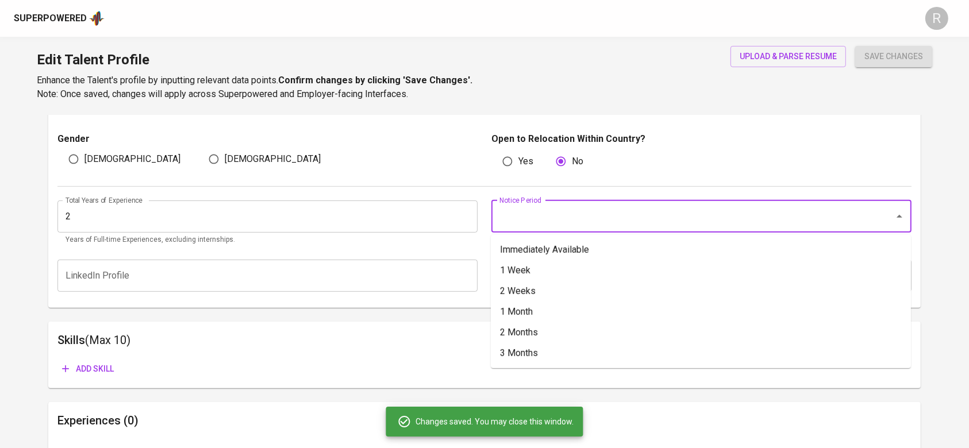
click at [585, 228] on div "Notice Period" at bounding box center [701, 217] width 420 height 32
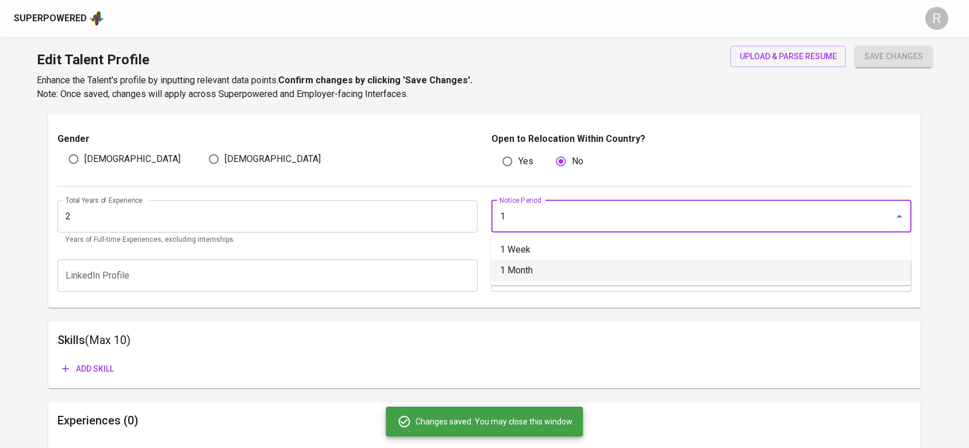
click at [524, 265] on li "1 Month" at bounding box center [701, 270] width 420 height 21
type input "1 Month"
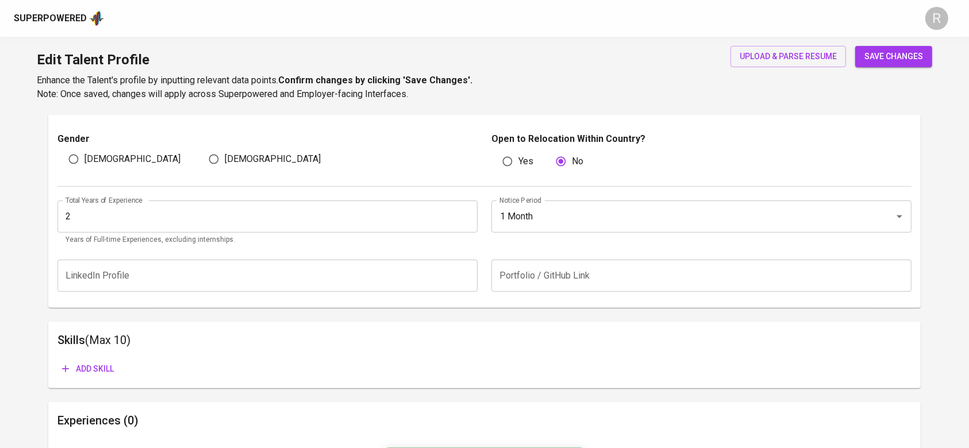
click at [854, 56] on div "upload & parse resume save changes" at bounding box center [823, 73] width 215 height 55
click at [875, 63] on span "save changes" at bounding box center [893, 56] width 59 height 14
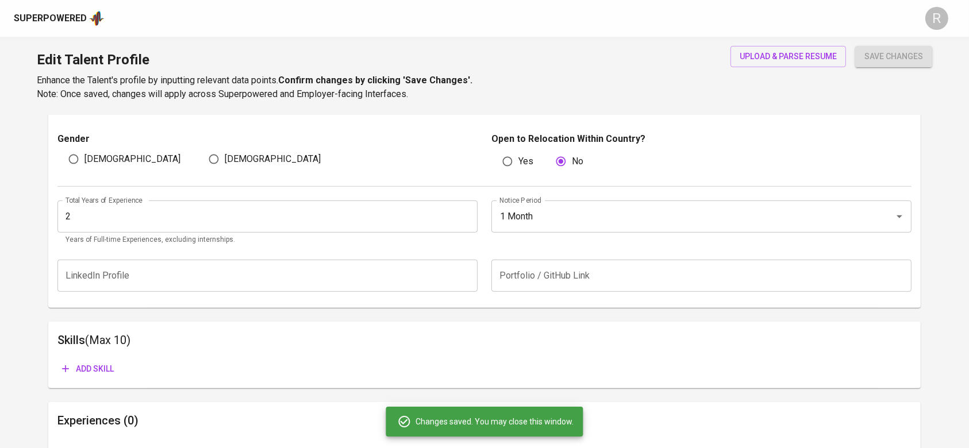
click at [87, 232] on input "2" at bounding box center [267, 217] width 420 height 32
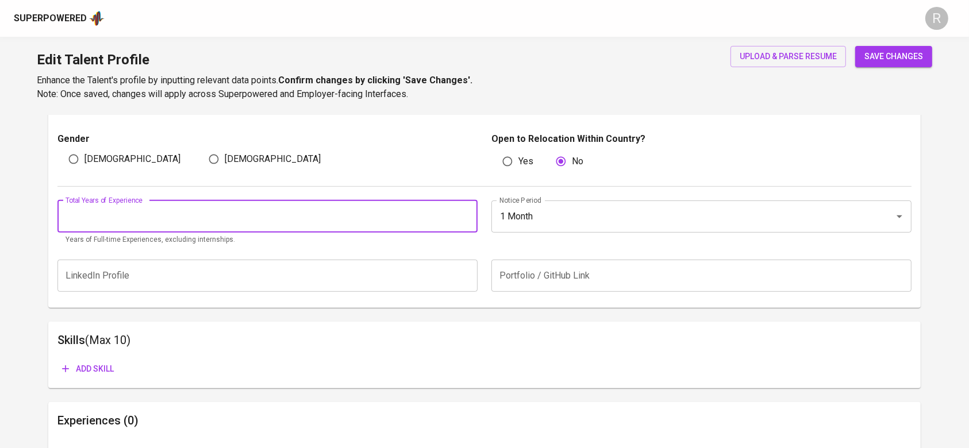
type input "2"
click at [855, 46] on button "save changes" at bounding box center [893, 56] width 77 height 21
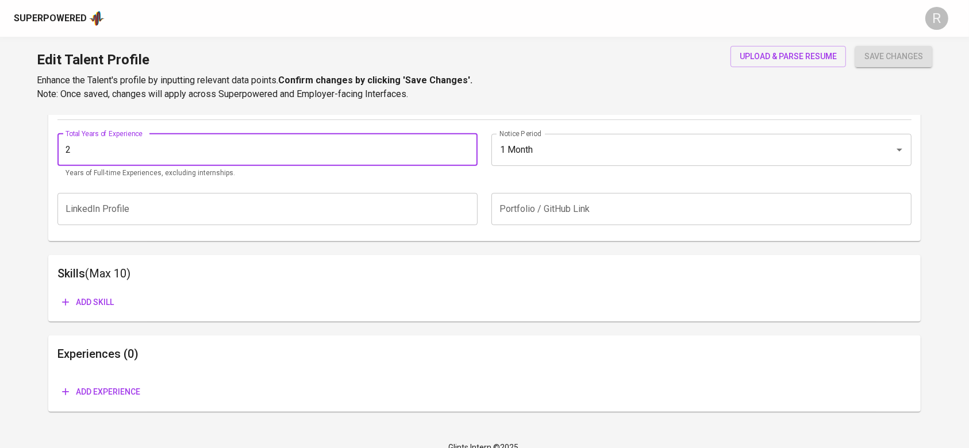
scroll to position [463, 0]
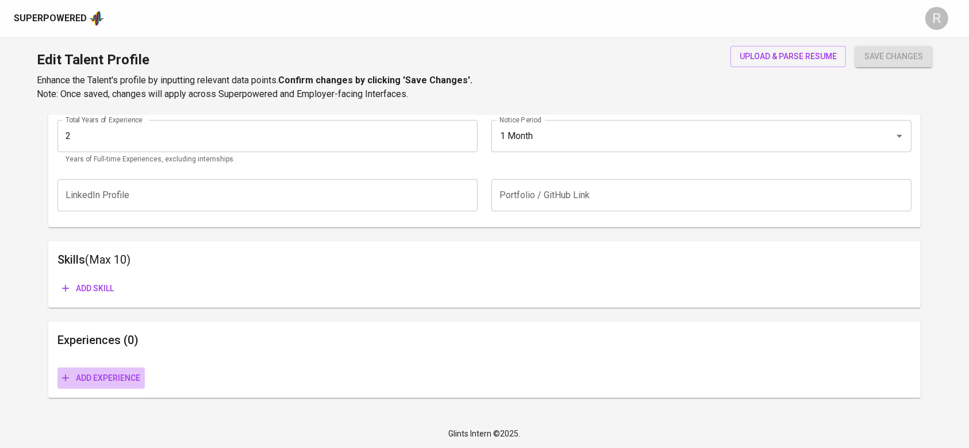
click at [122, 383] on span "Add experience" at bounding box center [101, 378] width 78 height 14
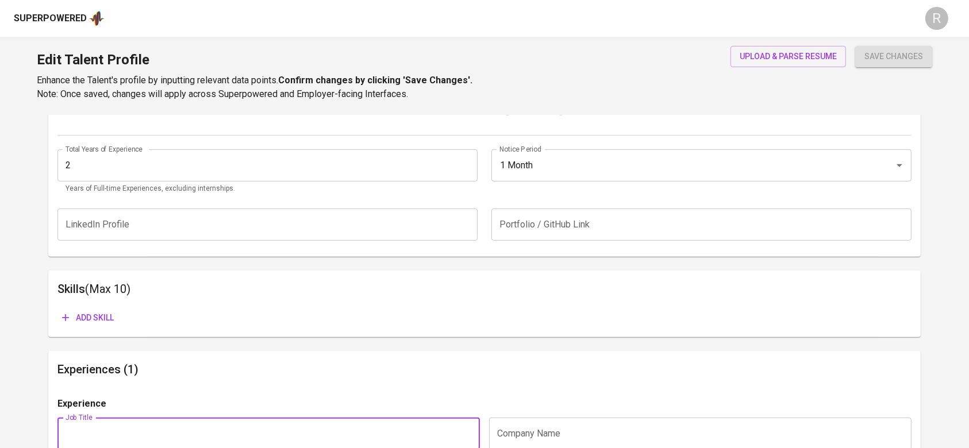
scroll to position [616, 0]
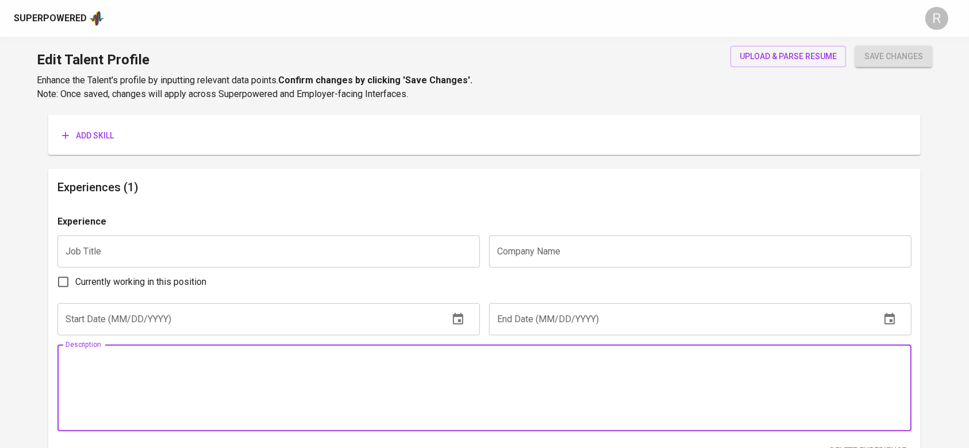
click at [180, 357] on textarea at bounding box center [483, 388] width 837 height 65
paste textarea "Le d maj or r efacto ri ng code from MVC .NET Core 3 to CQRS clean architecture…"
type textarea "Le d maj or r efacto ri ng code from MVC .NET Core 3 to CQRS clean architecture…"
click at [179, 382] on textarea "Le d maj or r efacto ri ng code from MVC .NET Core 3 to CQRS clean architecture…" at bounding box center [483, 388] width 837 height 65
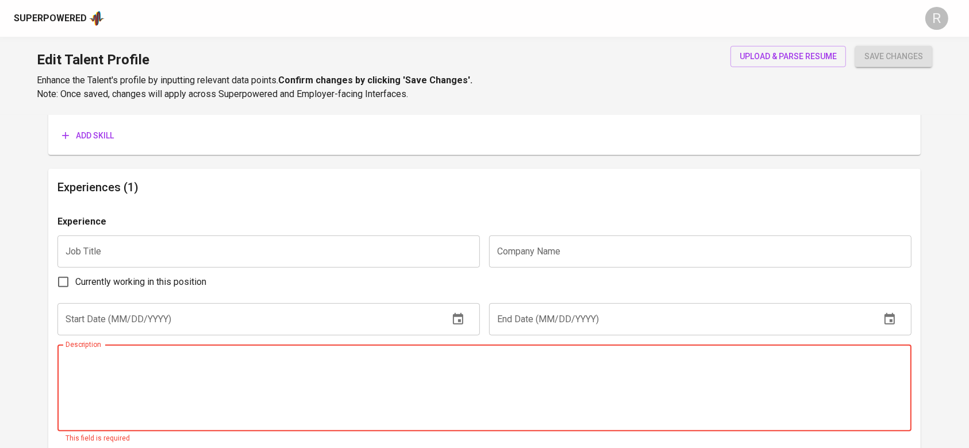
paste textarea "Led major refactoring code from MVC .NET Core 3 to CQRS clean architecture (.NE…"
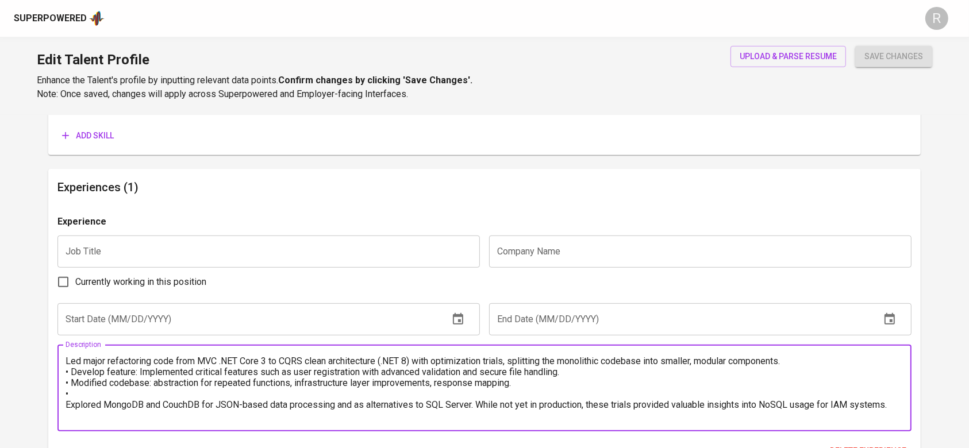
drag, startPoint x: 74, startPoint y: 388, endPoint x: 60, endPoint y: 388, distance: 13.8
click at [60, 388] on div "Led major refactoring code from MVC .NET Core 3 to CQRS clean architecture (.NE…" at bounding box center [483, 388] width 853 height 87
paste textarea "•"
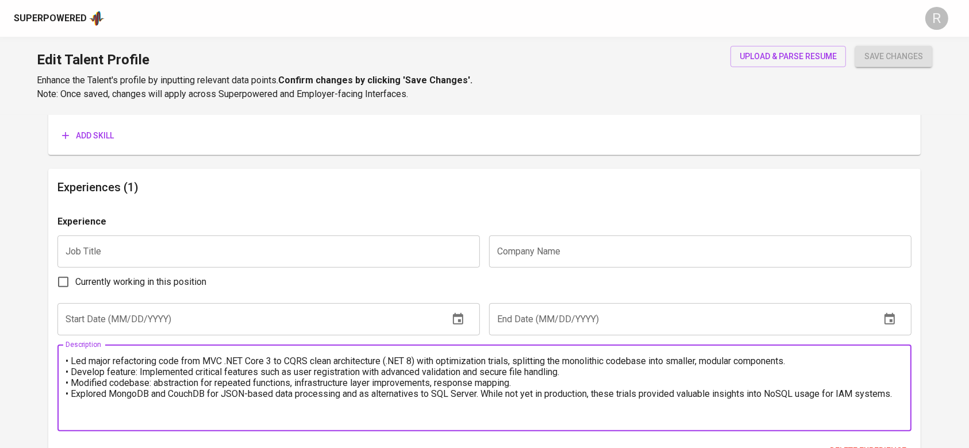
type textarea "• Led major refactoring code from MVC .NET Core 3 to CQRS clean architecture (.…"
click at [213, 261] on input "text" at bounding box center [268, 252] width 422 height 32
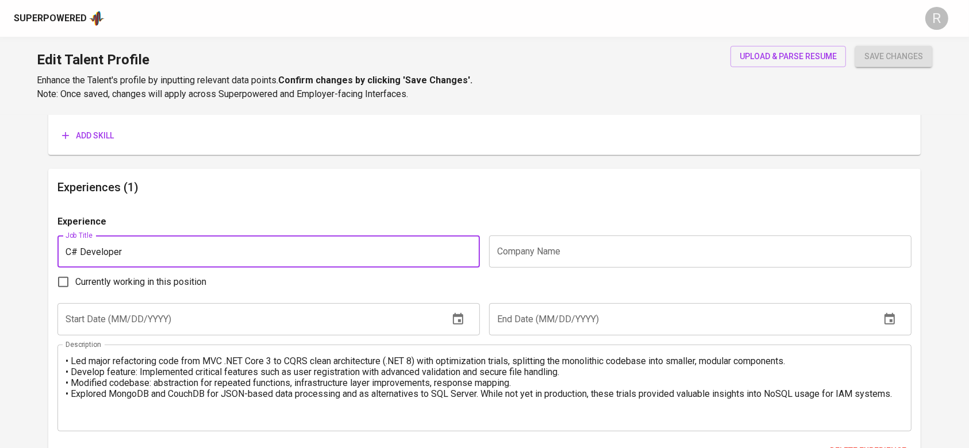
type input "C# Developer"
click at [572, 257] on input "text" at bounding box center [700, 252] width 422 height 32
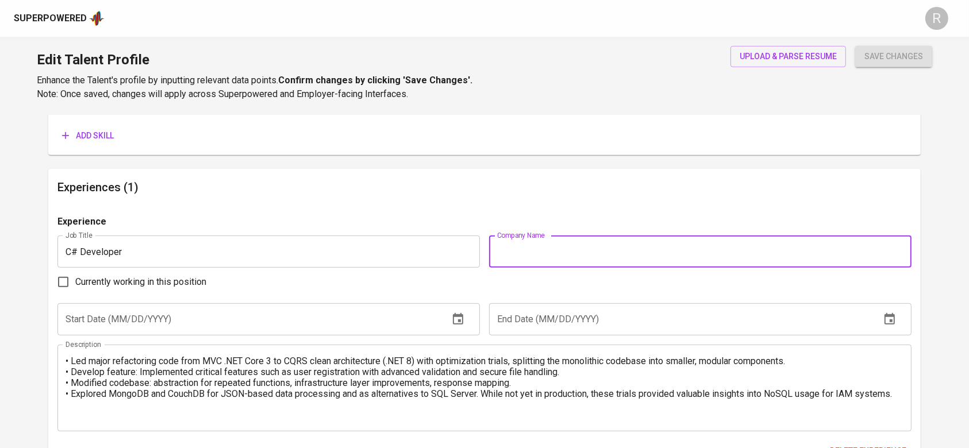
paste input "PT. Yafii Solusi Internasional"
type input "PT. Yafii Solusi Internasional"
click at [250, 328] on input "text" at bounding box center [248, 319] width 382 height 32
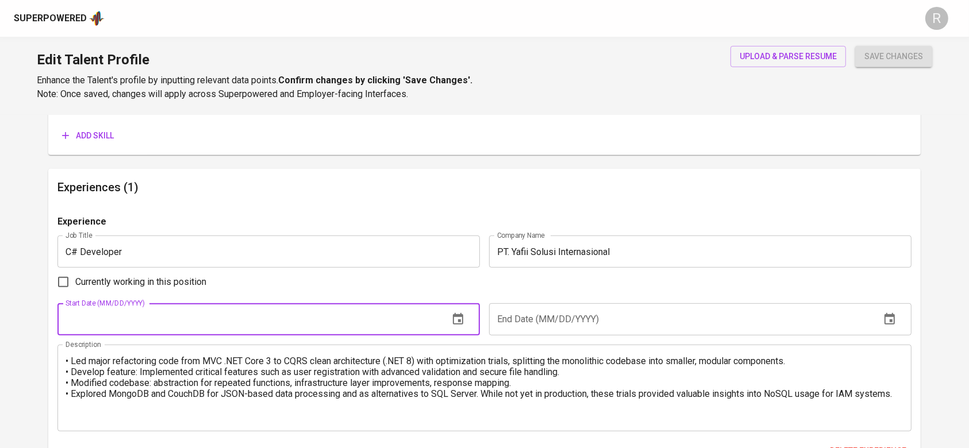
type input "1_/__/____"
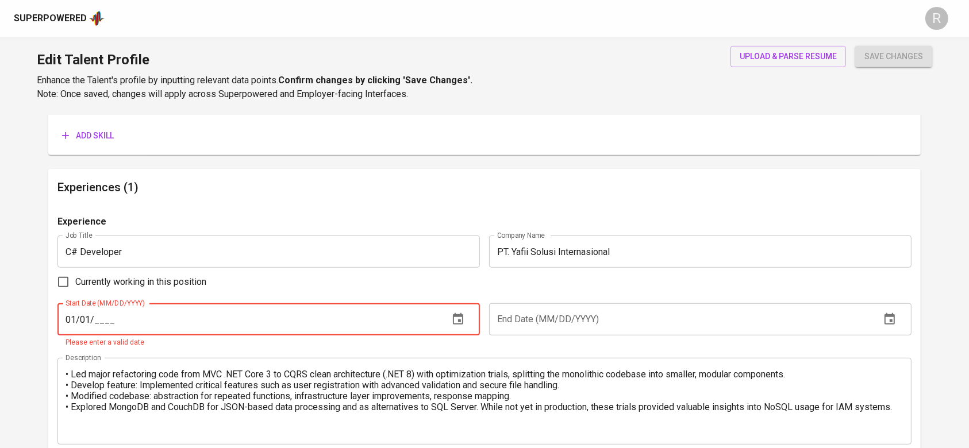
type input "01/01/2___"
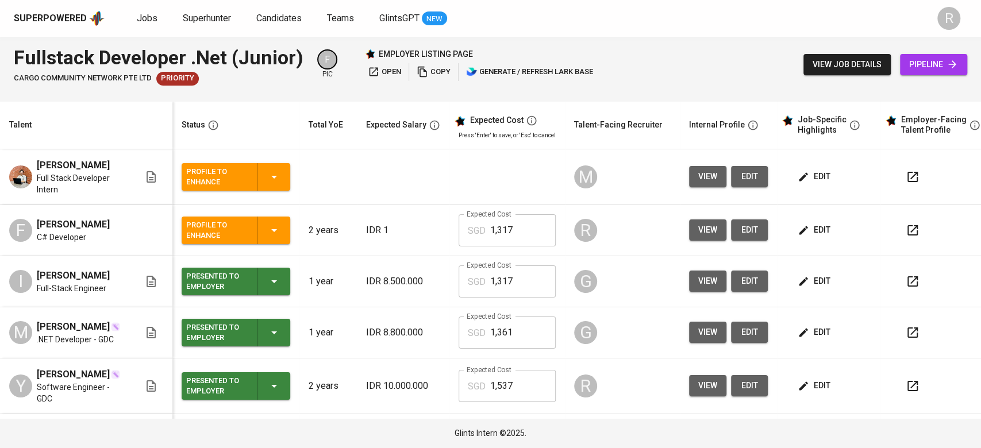
click at [293, 244] on td "Profile to Enhance" at bounding box center [235, 230] width 127 height 51
click at [280, 234] on icon "button" at bounding box center [274, 230] width 14 height 14
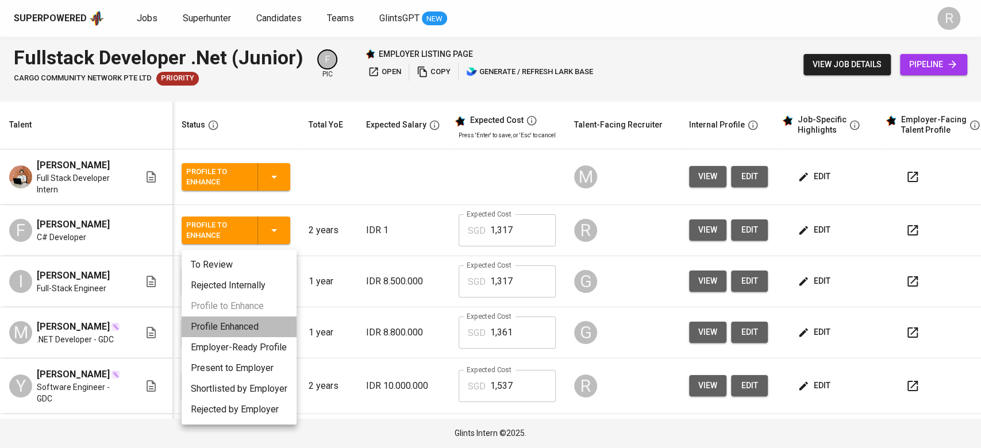
click at [230, 319] on li "Profile Enhanced" at bounding box center [239, 327] width 115 height 21
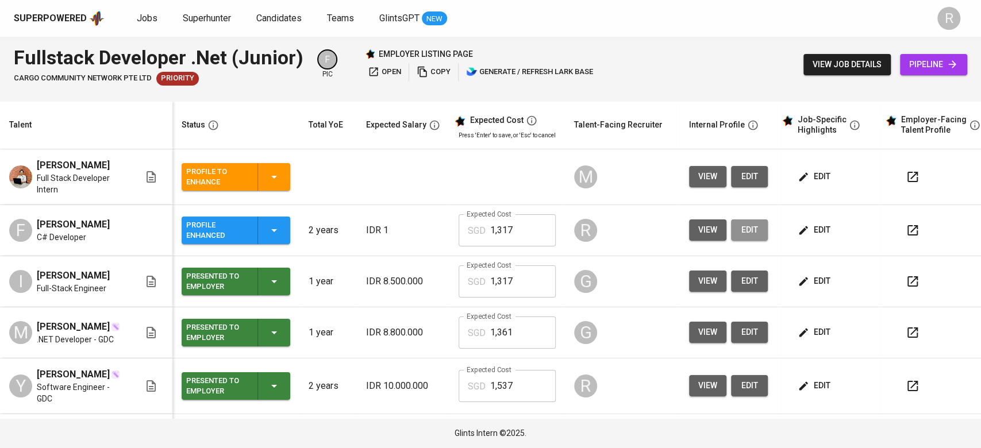
click at [740, 229] on span "edit" at bounding box center [749, 230] width 18 height 14
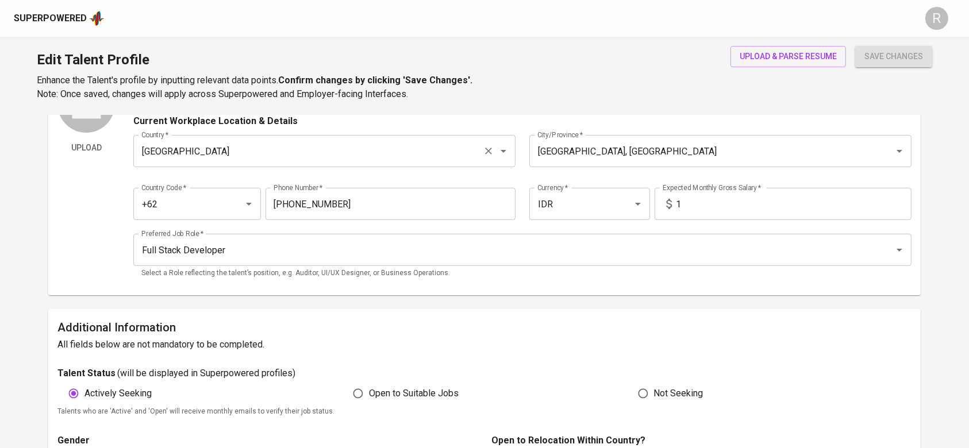
scroll to position [153, 0]
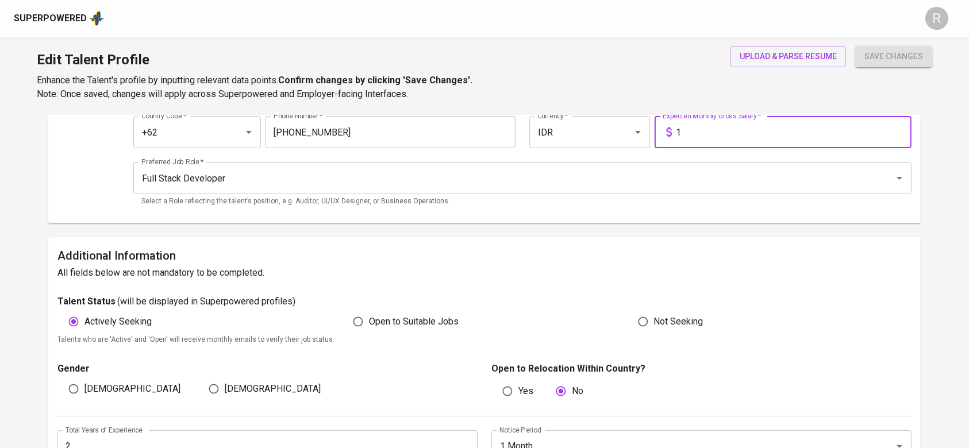
click at [694, 124] on input "1" at bounding box center [793, 132] width 235 height 32
type input "8.500.000"
click at [855, 46] on button "save changes" at bounding box center [893, 56] width 77 height 21
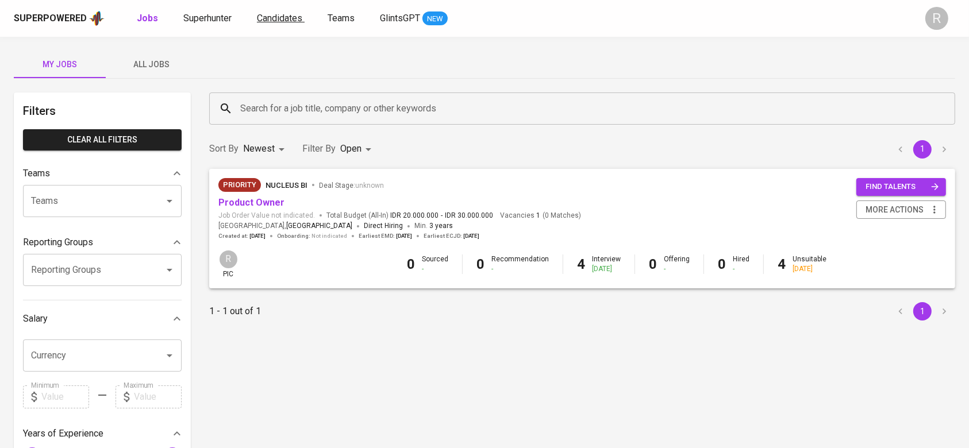
click at [271, 15] on span "Candidates" at bounding box center [279, 18] width 45 height 11
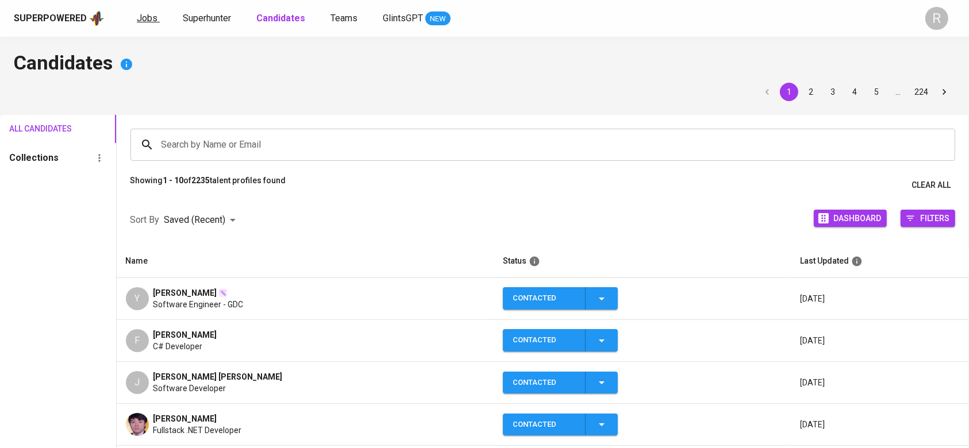
click at [147, 16] on span "Jobs" at bounding box center [147, 18] width 21 height 11
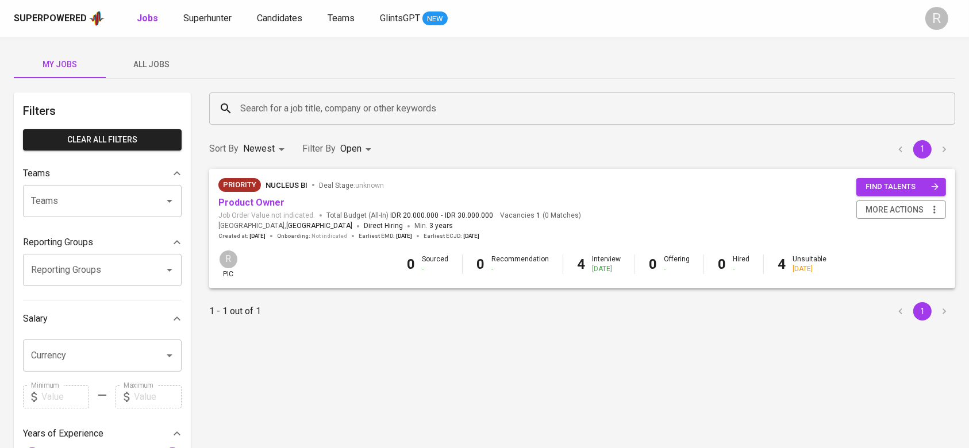
click at [142, 71] on span "All Jobs" at bounding box center [152, 64] width 78 height 14
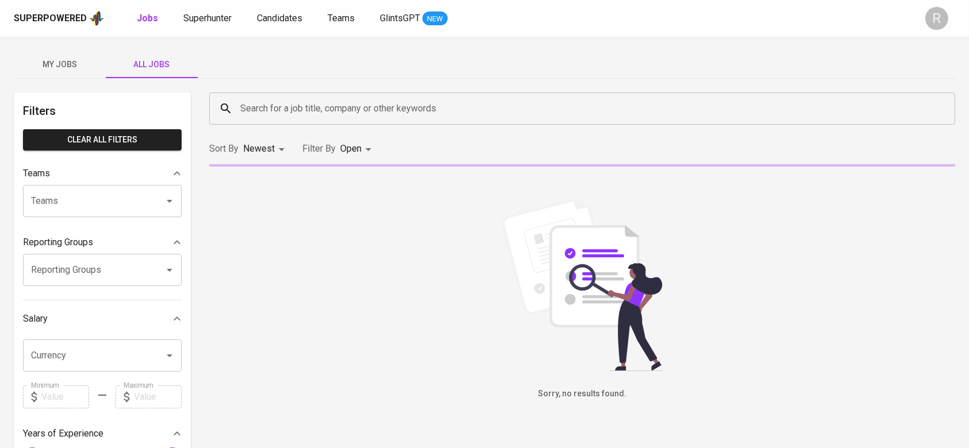
click at [272, 111] on input "Search for a job title, company or other keywords" at bounding box center [584, 109] width 695 height 22
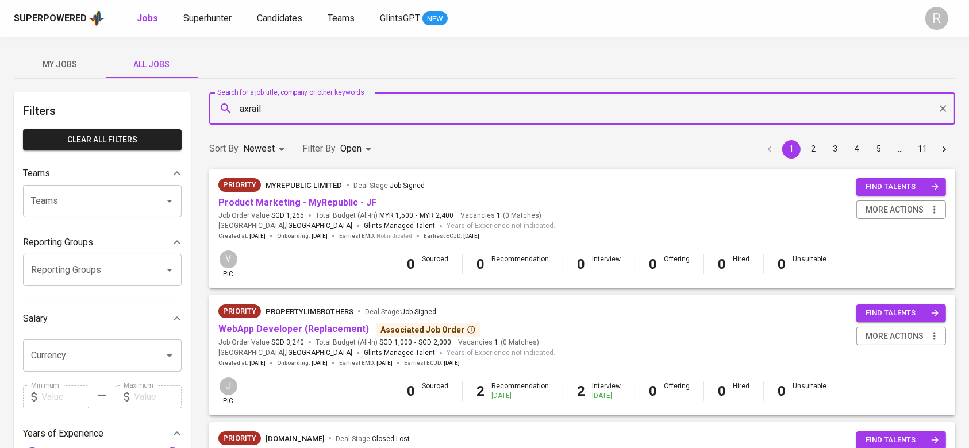
type input "axrail"
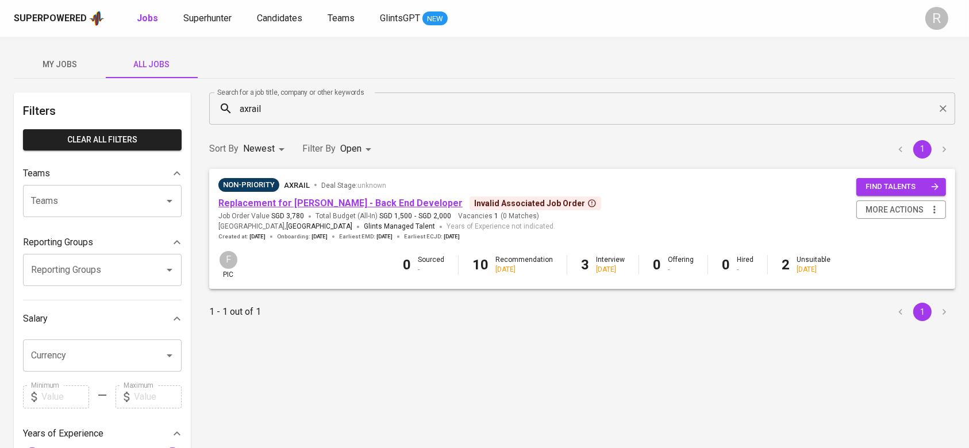
click at [276, 203] on link "Replacement for [PERSON_NAME] - Back End Developer" at bounding box center [340, 203] width 244 height 11
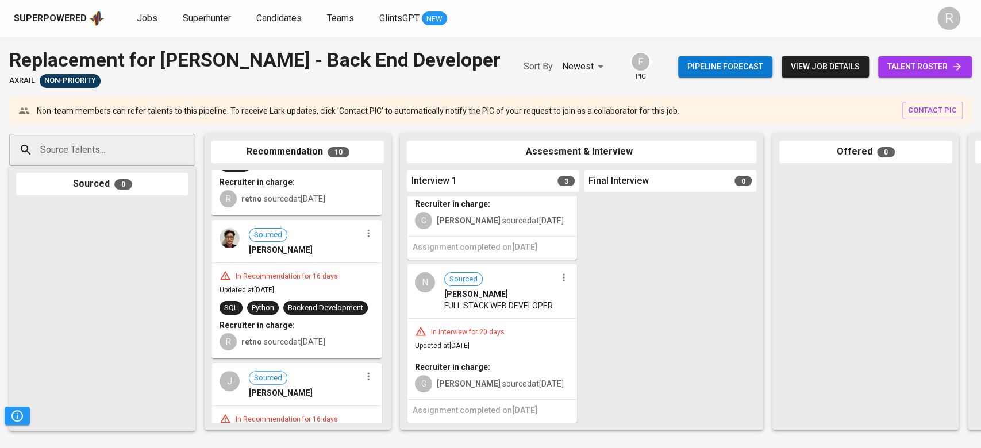
scroll to position [915, 0]
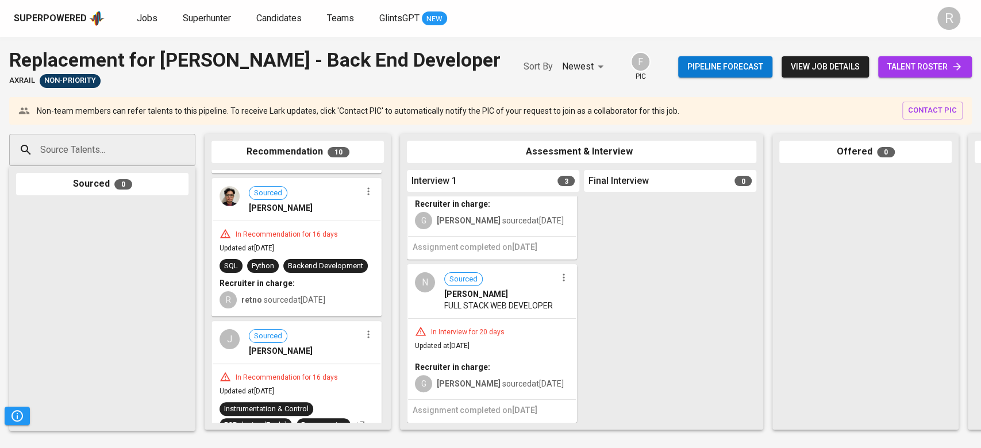
click at [252, 305] on b "retno" at bounding box center [251, 299] width 21 height 9
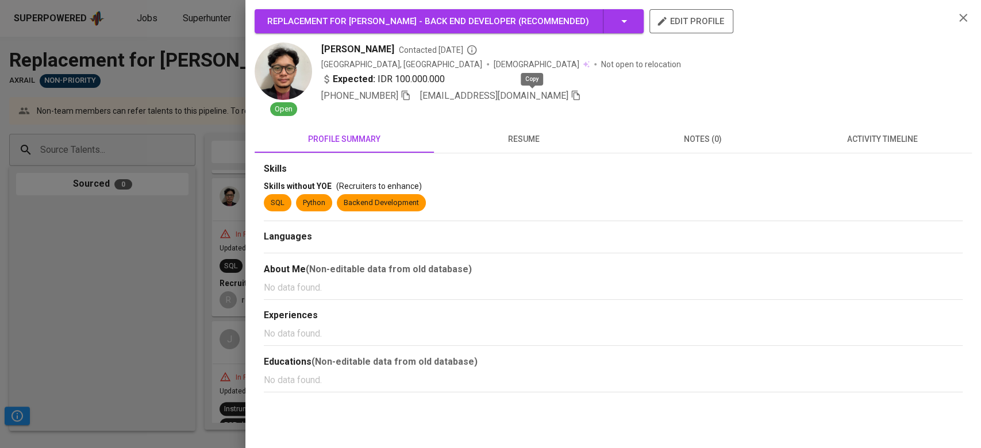
click at [572, 94] on icon "button" at bounding box center [576, 96] width 8 height 10
